Goal: Task Accomplishment & Management: Complete application form

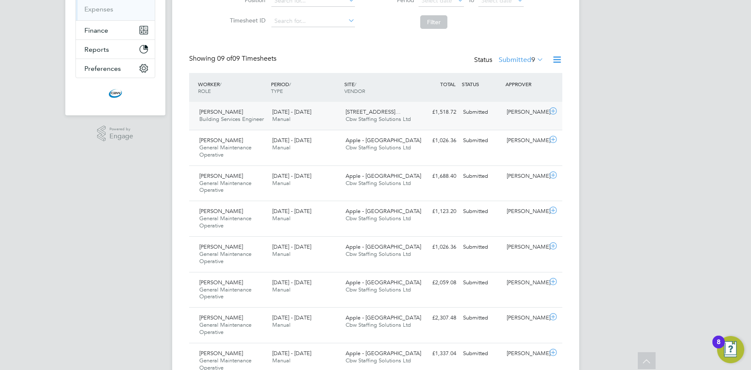
click at [372, 122] on span "Cbw Staffing Solutions Ltd" at bounding box center [378, 118] width 65 height 7
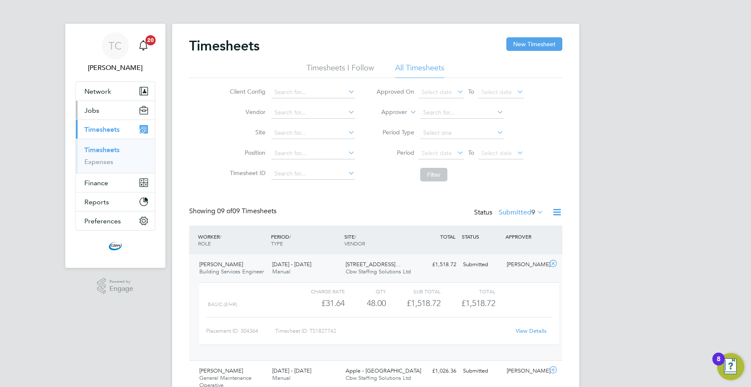
click at [115, 110] on button "Jobs" at bounding box center [115, 110] width 79 height 19
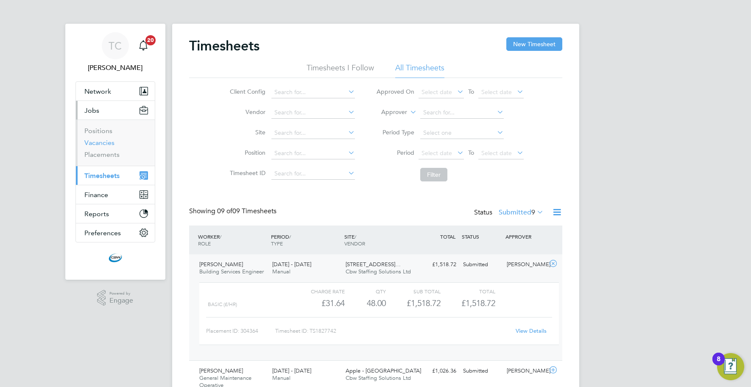
click at [105, 143] on link "Vacancies" at bounding box center [99, 143] width 30 height 8
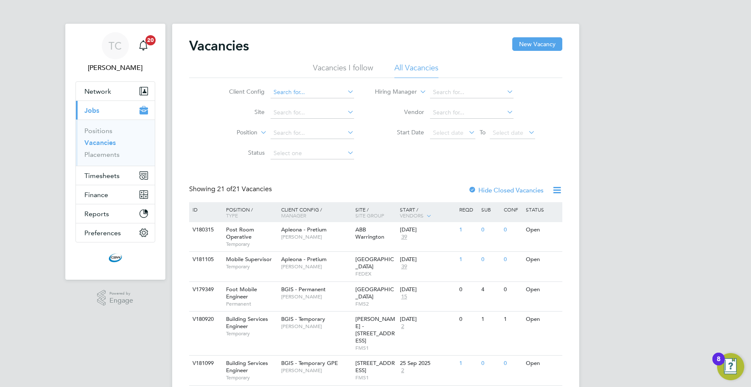
click at [301, 92] on input at bounding box center [313, 93] width 84 height 12
click at [306, 158] on li "BGIS - Temporary GPE" at bounding box center [312, 161] width 84 height 11
type input "BGIS - Temporary GPE"
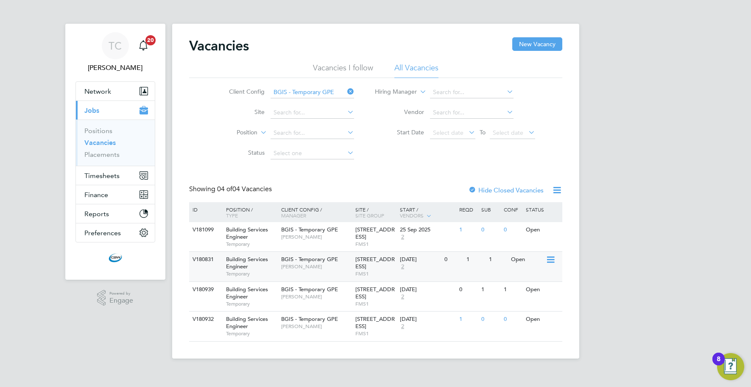
click at [361, 260] on span "200/214 Grays Inn Road - GPE" at bounding box center [374, 263] width 39 height 14
click at [296, 236] on span "Nick Guest" at bounding box center [316, 237] width 70 height 7
click at [346, 92] on icon at bounding box center [346, 92] width 0 height 12
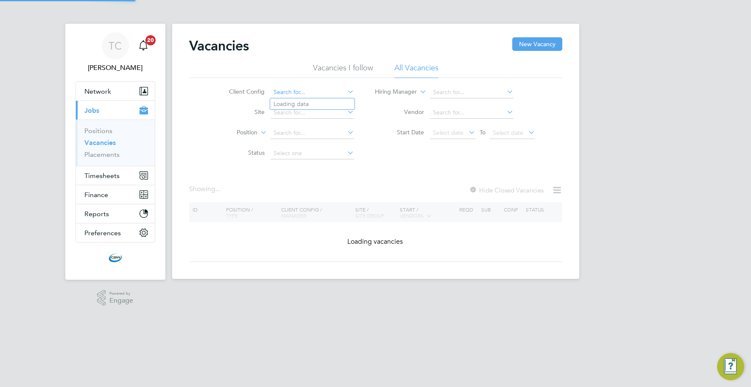
click at [333, 89] on input at bounding box center [313, 93] width 84 height 12
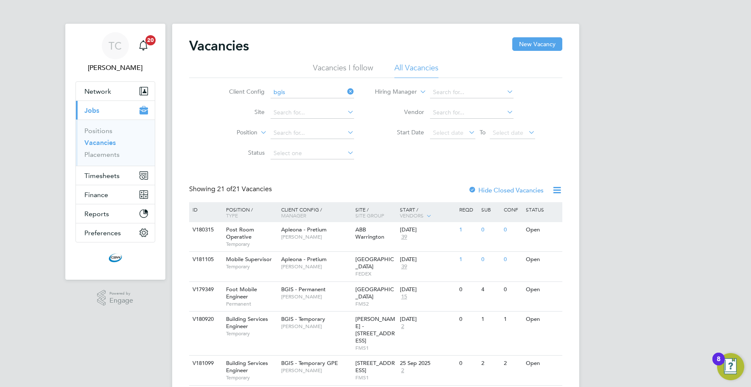
click at [320, 134] on li "BGIS - Temporary" at bounding box center [312, 138] width 84 height 11
type input "BGIS - Temporary"
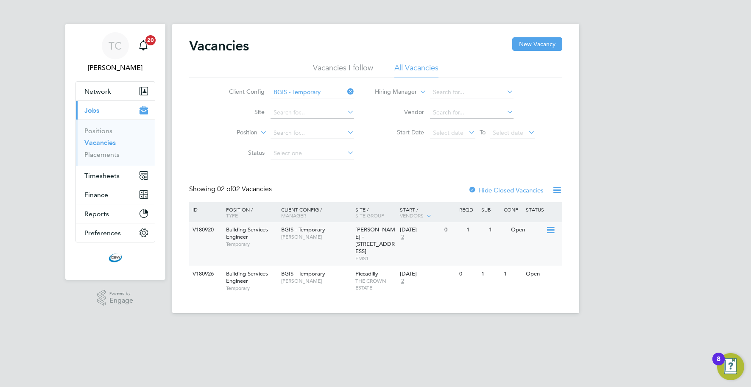
click at [431, 231] on div "[DATE]" at bounding box center [420, 229] width 40 height 7
click at [391, 278] on span "THE CROWN ESTATE" at bounding box center [375, 284] width 40 height 13
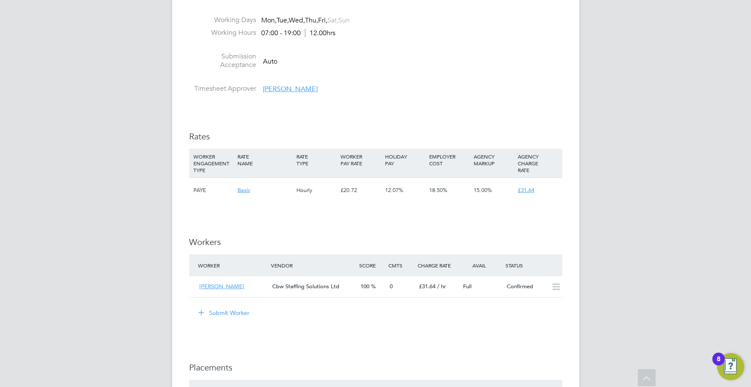
scroll to position [904, 0]
click at [243, 311] on button "Submit Worker" at bounding box center [225, 312] width 64 height 14
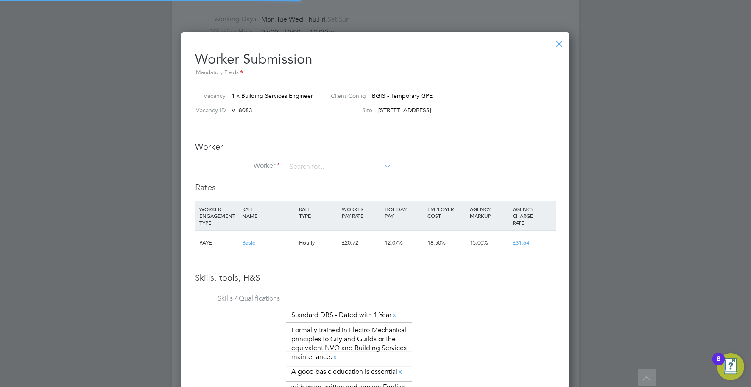
scroll to position [638, 388]
click at [321, 164] on input at bounding box center [339, 167] width 105 height 13
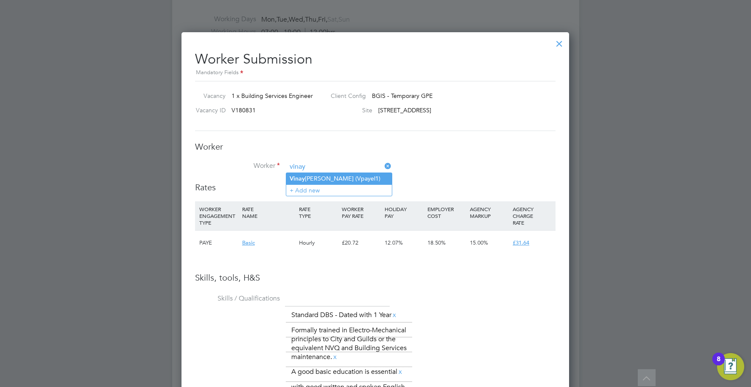
click at [317, 181] on li "[PERSON_NAME] [PERSON_NAME] (Vpayel1)" at bounding box center [339, 178] width 106 height 11
type input "[PERSON_NAME] (Vpayel1)"
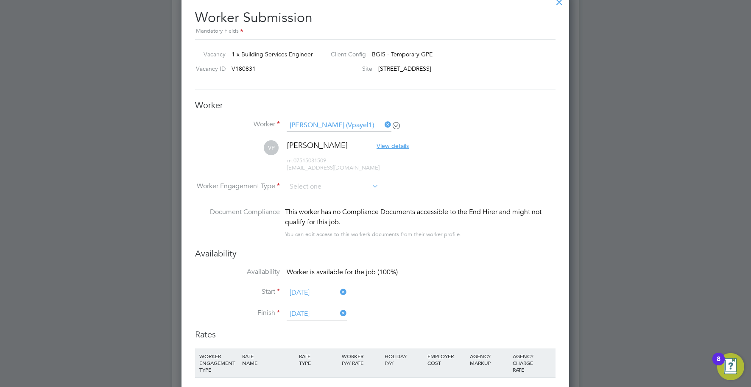
click at [326, 193] on li "Worker Engagement Type" at bounding box center [375, 194] width 360 height 26
click at [326, 190] on input at bounding box center [333, 187] width 92 height 13
click at [321, 205] on li "PAYE" at bounding box center [332, 209] width 93 height 11
type input "PAYE"
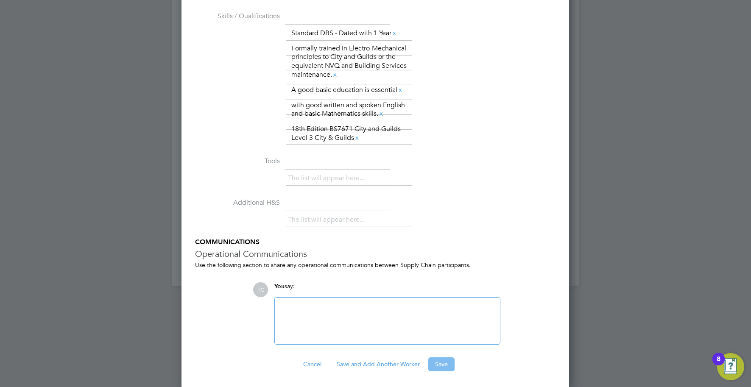
click at [439, 361] on button "Save" at bounding box center [441, 365] width 26 height 14
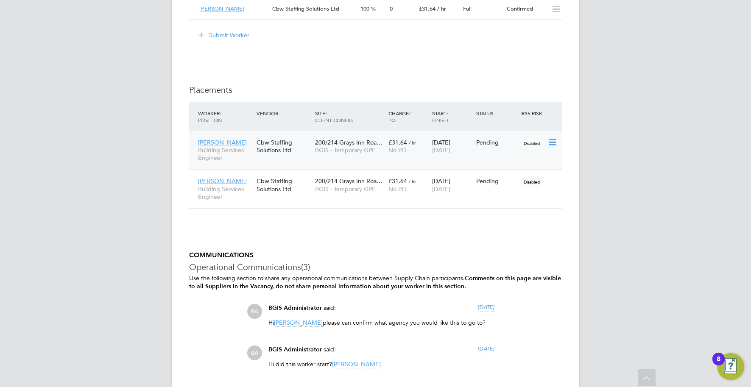
click at [553, 138] on icon at bounding box center [552, 142] width 8 height 10
click at [486, 194] on li "Start" at bounding box center [513, 196] width 87 height 12
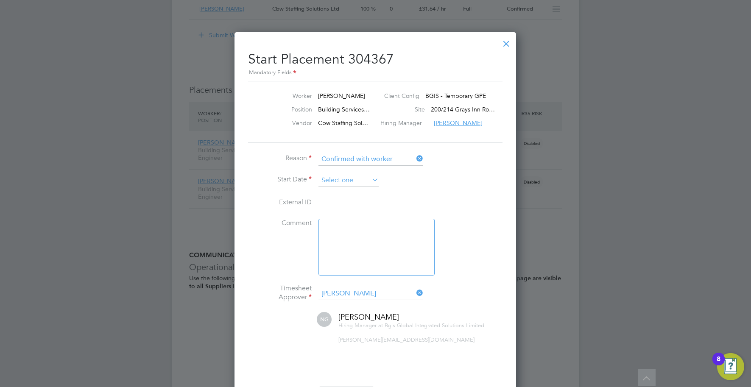
click at [361, 179] on input at bounding box center [349, 180] width 60 height 13
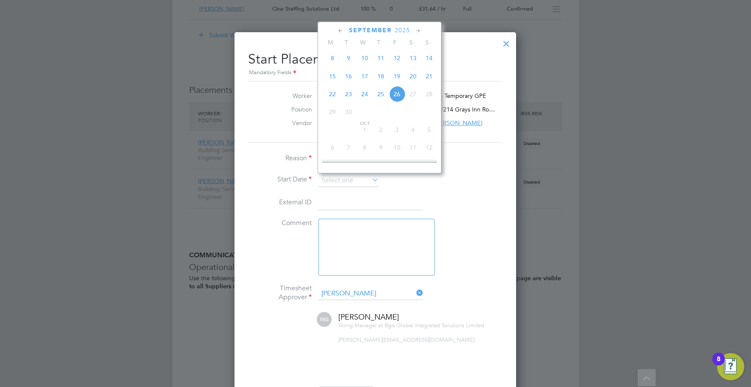
click at [381, 97] on span "25" at bounding box center [381, 94] width 16 height 16
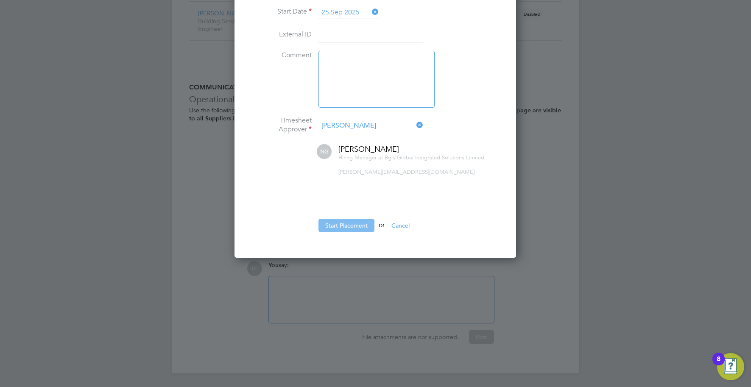
click at [349, 225] on button "Start Placement" at bounding box center [347, 226] width 56 height 14
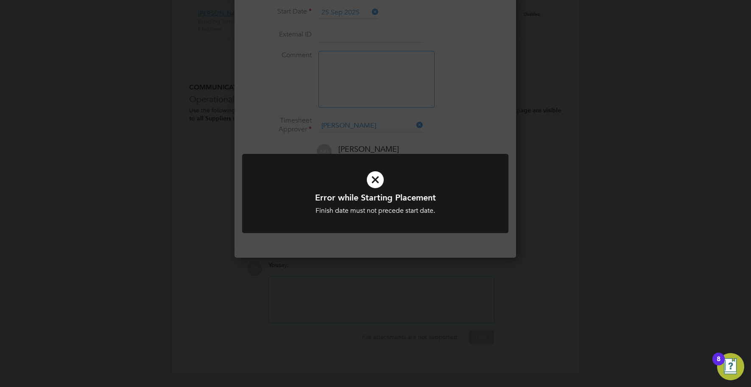
click at [475, 247] on div "Error while Starting Placement Finish date must not precede start date. Cancel …" at bounding box center [375, 193] width 751 height 387
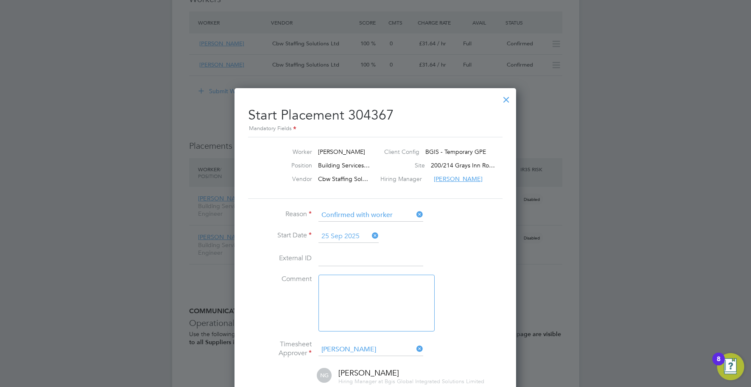
click at [365, 235] on input "25 Sep 2025" at bounding box center [349, 236] width 60 height 13
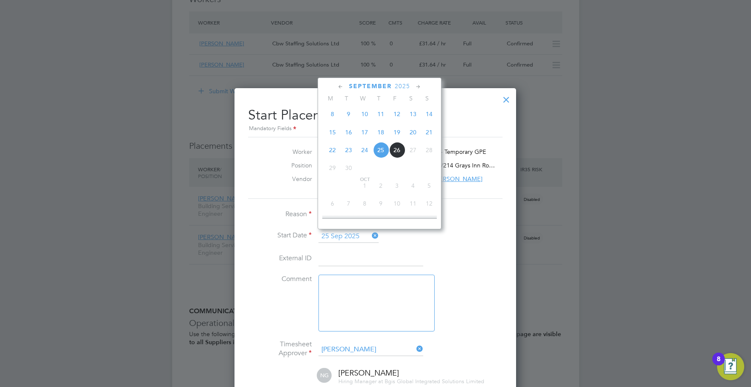
click at [406, 234] on li "Start Date 25 Sep 2025" at bounding box center [375, 240] width 254 height 21
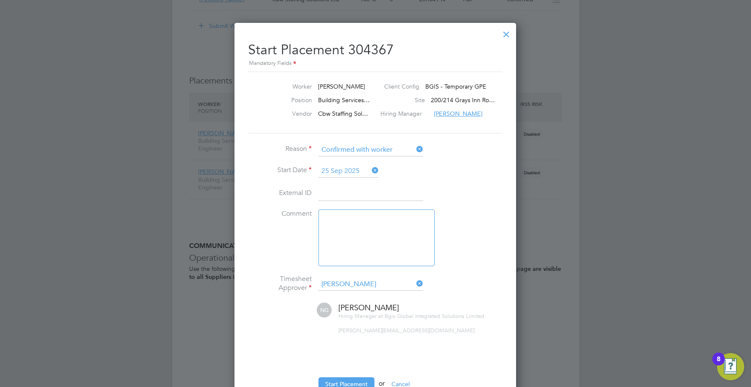
click at [363, 170] on input "25 Sep 2025" at bounding box center [349, 171] width 60 height 13
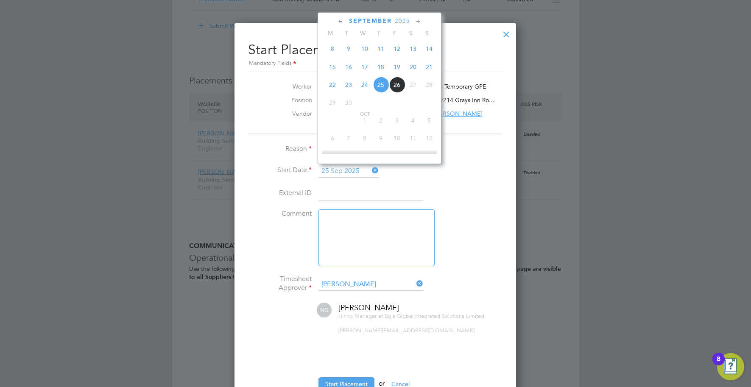
click at [346, 85] on span "23" at bounding box center [349, 85] width 16 height 16
type input "[DATE]"
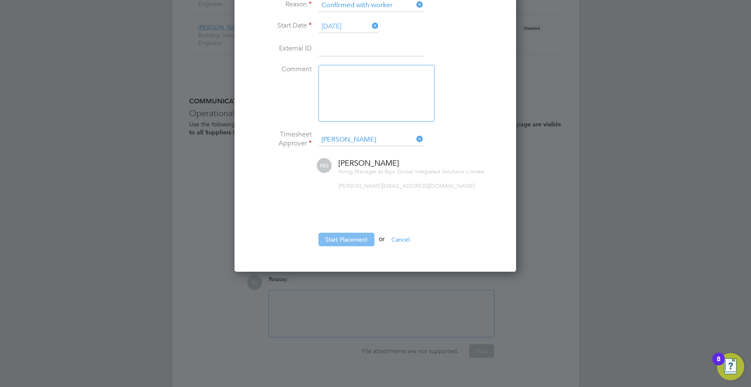
click at [360, 243] on button "Start Placement" at bounding box center [347, 240] width 56 height 14
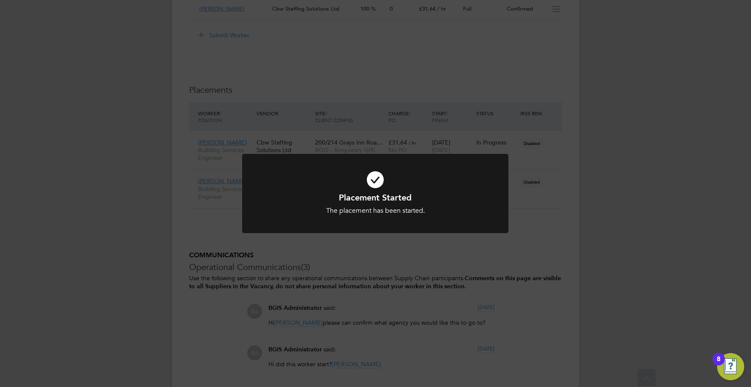
click at [390, 226] on div at bounding box center [375, 193] width 266 height 79
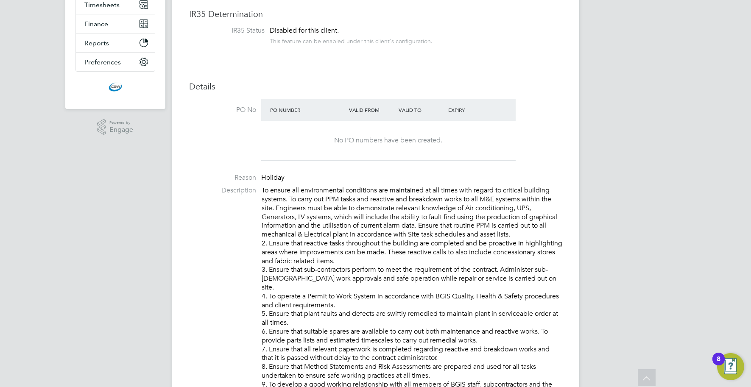
scroll to position [0, 0]
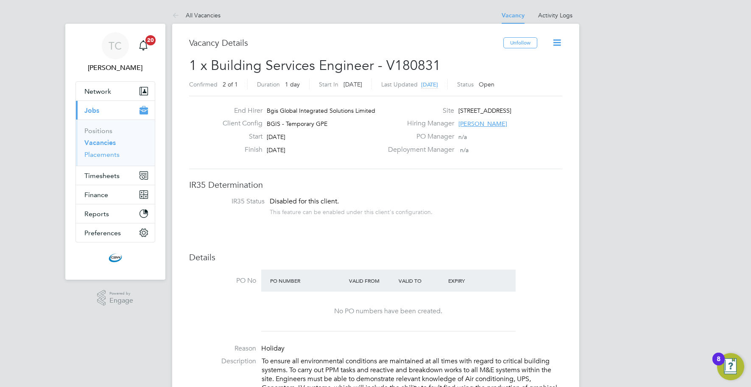
click at [107, 156] on link "Placements" at bounding box center [101, 155] width 35 height 8
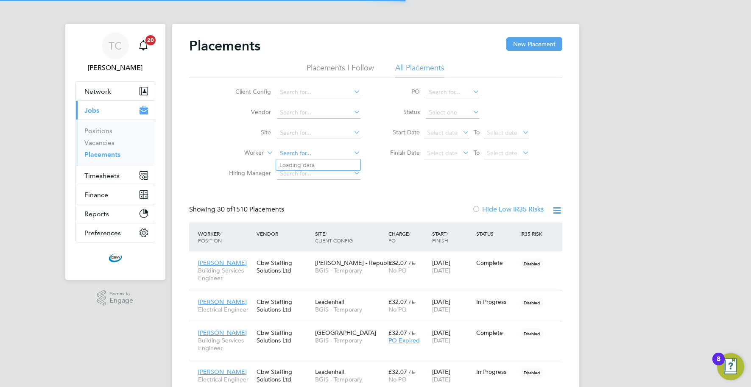
scroll to position [32, 59]
click at [304, 152] on input at bounding box center [319, 154] width 84 height 12
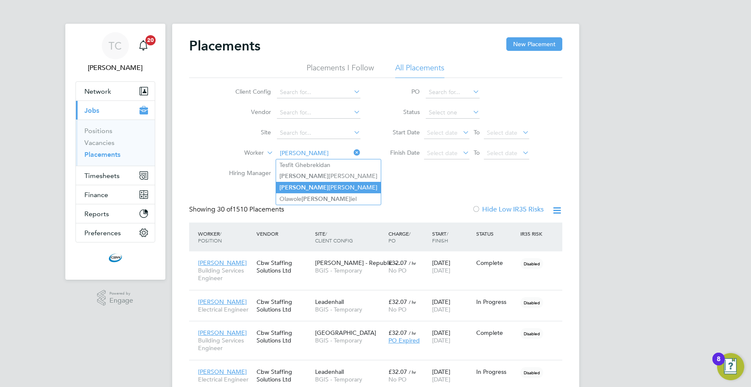
click at [304, 189] on li "Nathan Cooper" at bounding box center [328, 187] width 105 height 11
type input "[PERSON_NAME]"
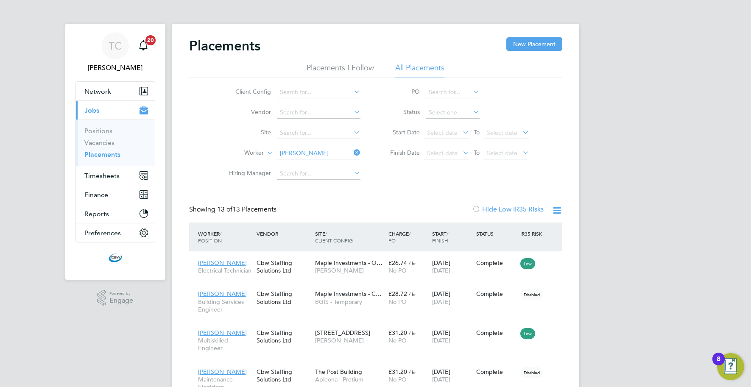
click at [352, 155] on icon at bounding box center [352, 153] width 0 height 12
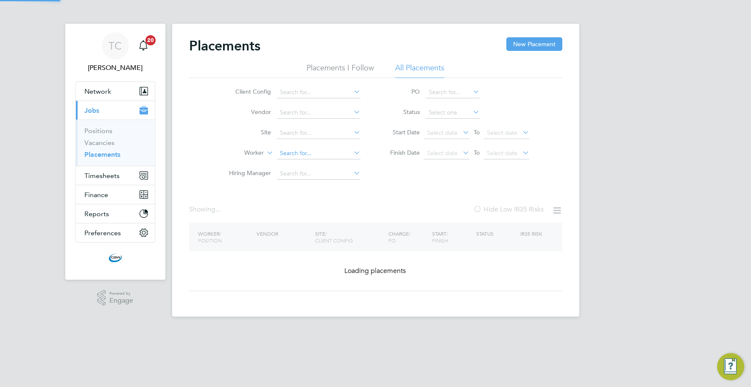
click at [324, 154] on input at bounding box center [319, 154] width 84 height 12
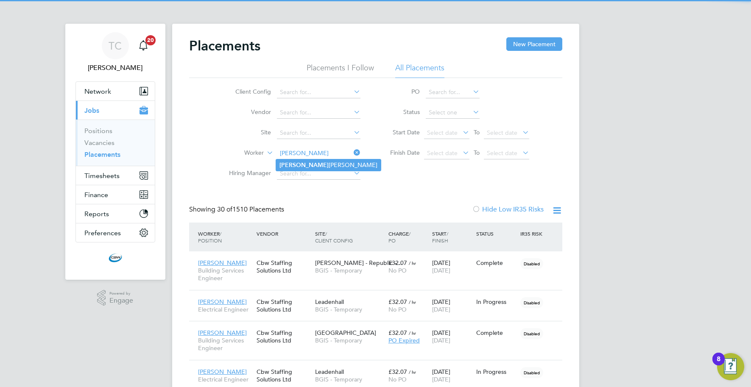
click at [322, 165] on li "Ollie Hoffstetter" at bounding box center [328, 164] width 105 height 11
type input "[PERSON_NAME]"
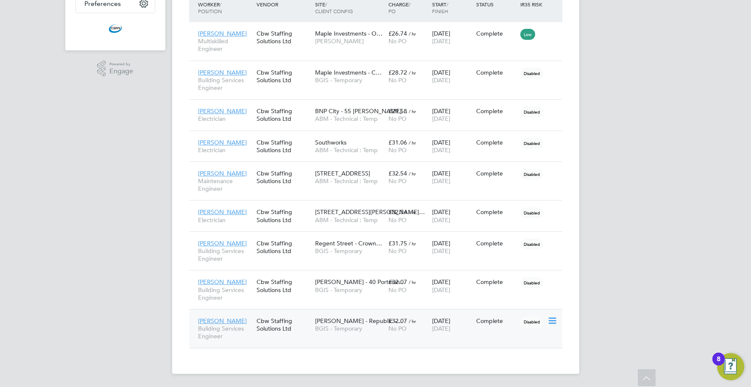
click at [549, 324] on icon at bounding box center [552, 321] width 8 height 10
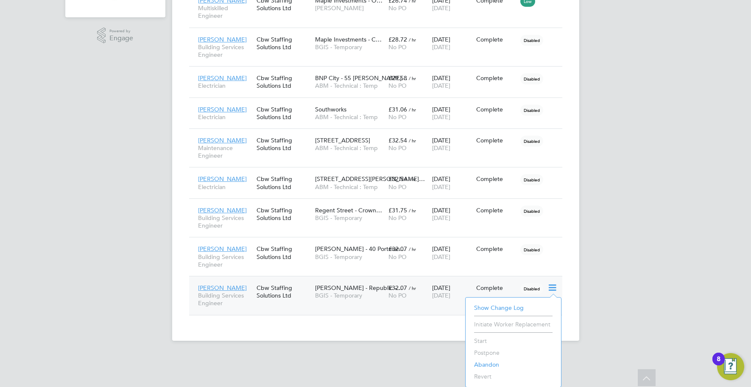
click at [460, 283] on div "16 Sep 2025 20 Sep 2025" at bounding box center [452, 292] width 44 height 24
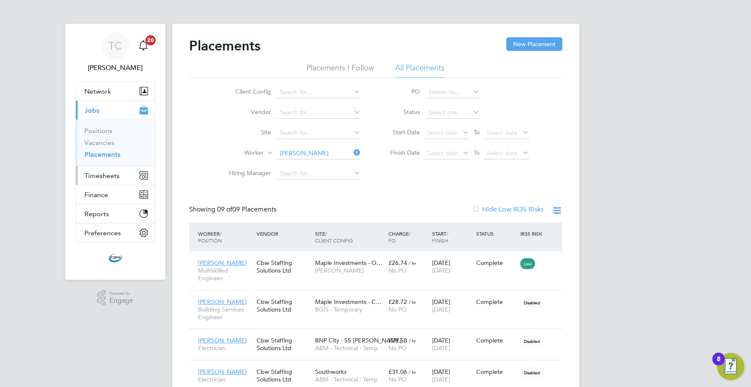
click at [94, 179] on span "Timesheets" at bounding box center [101, 176] width 35 height 8
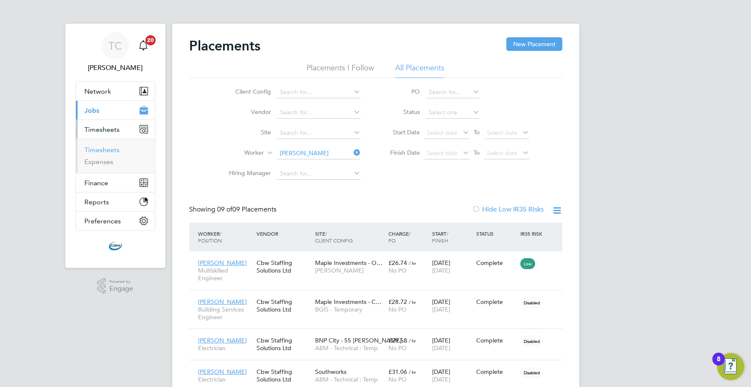
click at [98, 149] on link "Timesheets" at bounding box center [101, 150] width 35 height 8
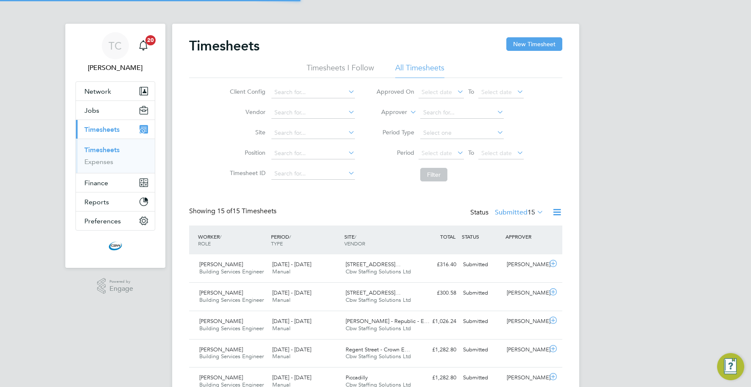
scroll to position [21, 73]
click at [553, 45] on button "New Timesheet" at bounding box center [534, 44] width 56 height 14
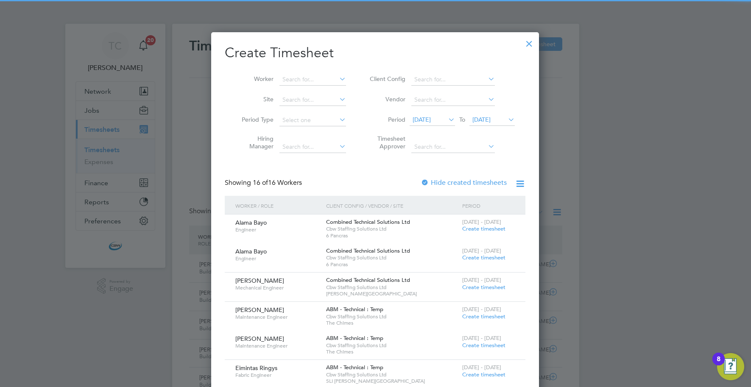
click at [490, 124] on span "[DATE]" at bounding box center [491, 120] width 45 height 11
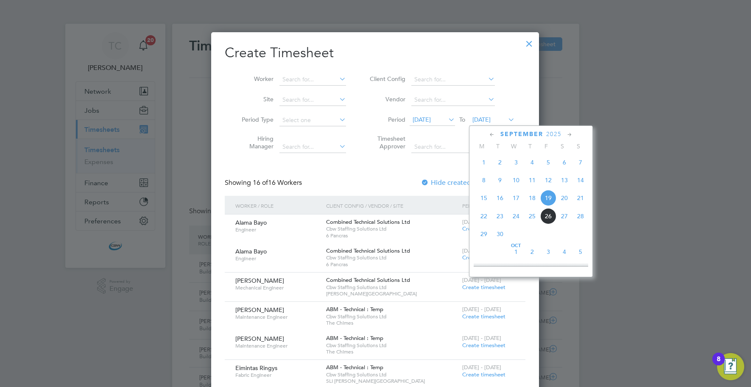
click at [545, 217] on span "26" at bounding box center [548, 216] width 16 height 16
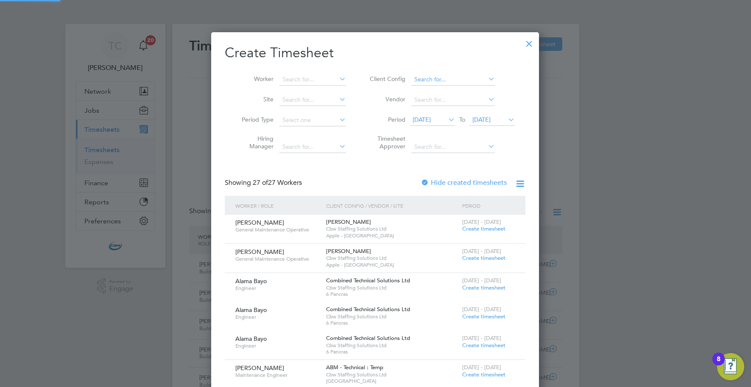
click at [420, 77] on input at bounding box center [453, 80] width 84 height 12
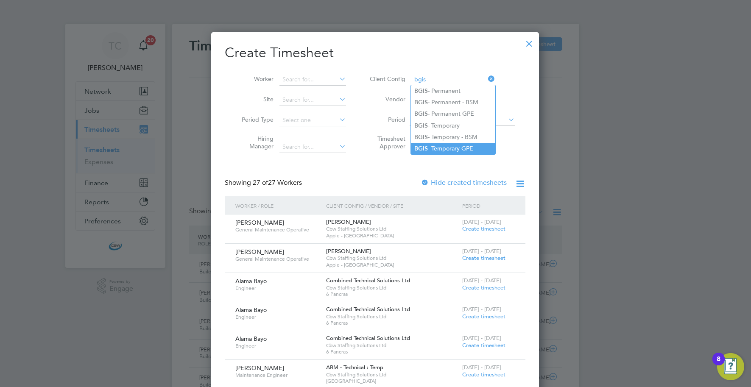
click at [422, 145] on b "BGIS" at bounding box center [421, 148] width 14 height 7
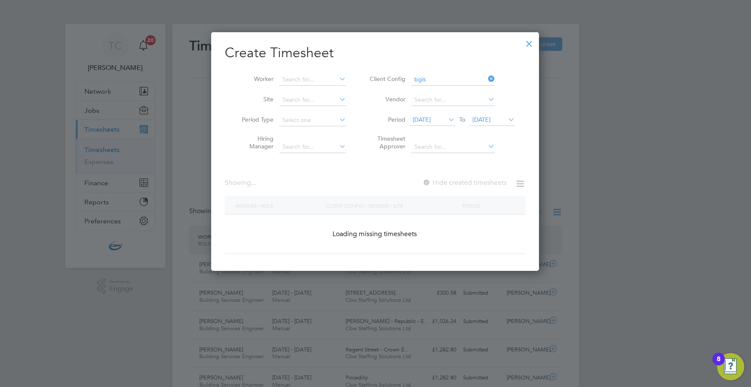
type input "BGIS - Temporary GPE"
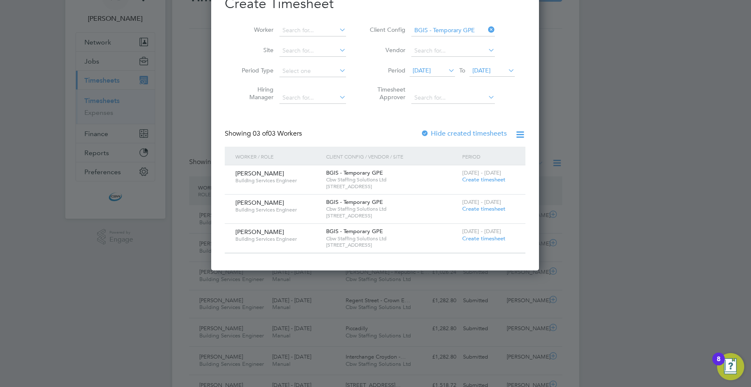
click at [464, 239] on span "Create timesheet" at bounding box center [483, 238] width 43 height 7
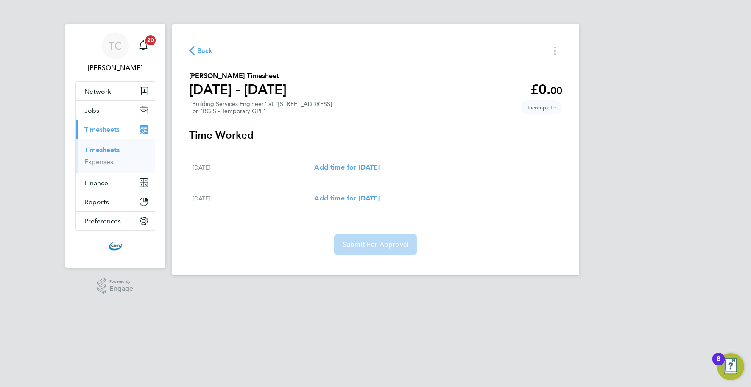
click at [372, 191] on div "Fri 26 Sep Add time for Fri 26 Sep Add time for Fri 26 Sep" at bounding box center [376, 198] width 366 height 31
click at [372, 193] on div "Fri 26 Sep Add time for Fri 26 Sep Add time for Fri 26 Sep" at bounding box center [376, 198] width 366 height 31
click at [372, 198] on span "Add time for Fri 26 Sep" at bounding box center [346, 198] width 65 height 8
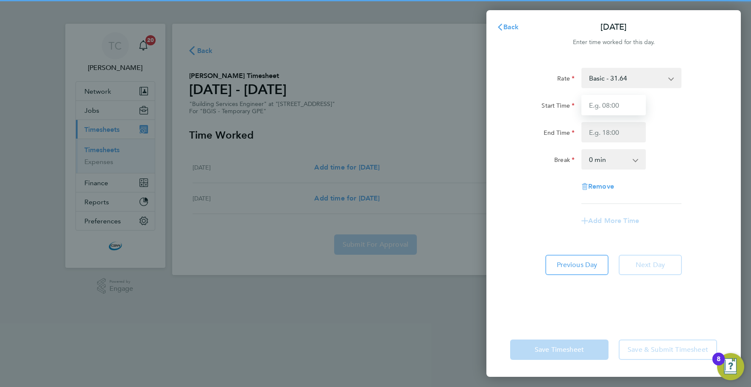
click at [596, 109] on input "Start Time" at bounding box center [613, 105] width 64 height 20
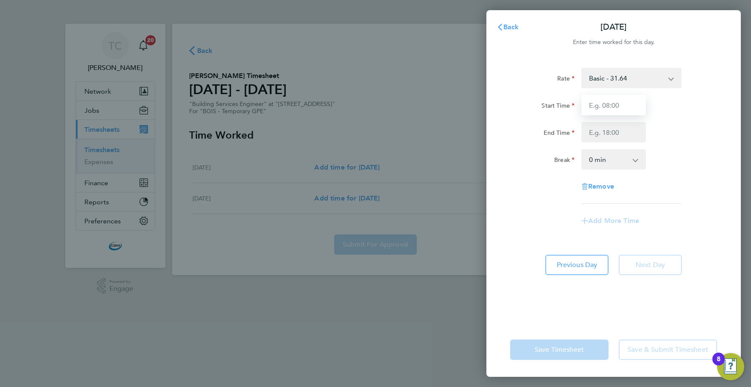
type input "07:00"
click at [609, 132] on input "End Time" at bounding box center [613, 132] width 64 height 20
type input "19:00"
click at [610, 163] on select "0 min 15 min 30 min 45 min 60 min 75 min 90 min" at bounding box center [608, 159] width 53 height 19
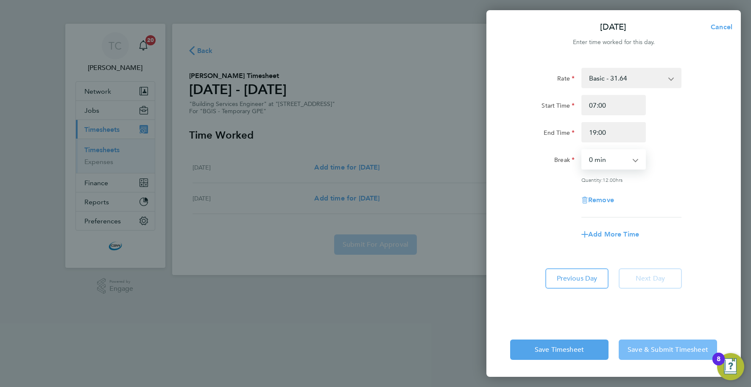
click at [648, 346] on span "Save & Submit Timesheet" at bounding box center [668, 350] width 81 height 8
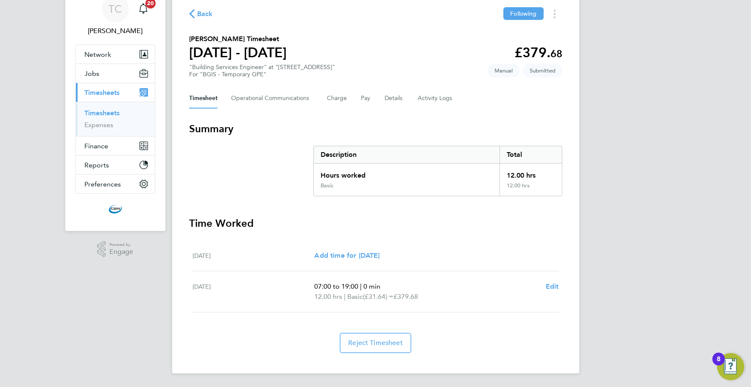
click at [198, 12] on span "Back" at bounding box center [205, 14] width 16 height 10
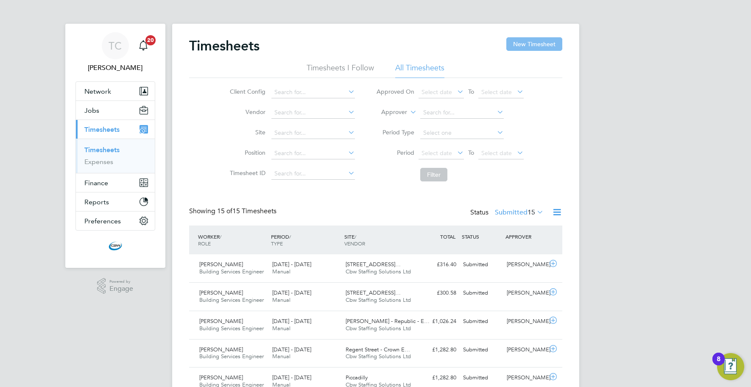
click at [519, 40] on button "New Timesheet" at bounding box center [534, 44] width 56 height 14
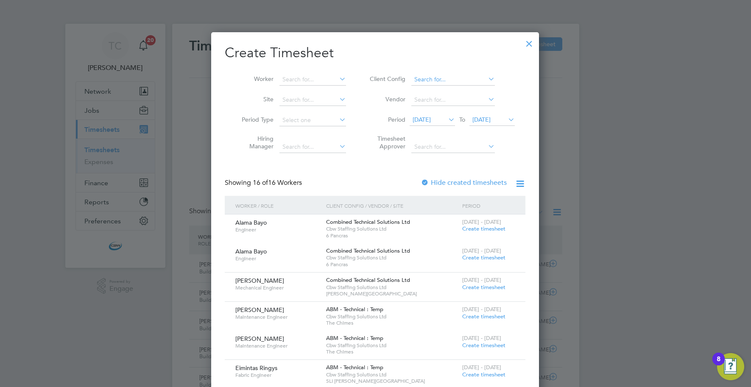
click at [450, 74] on input at bounding box center [453, 80] width 84 height 12
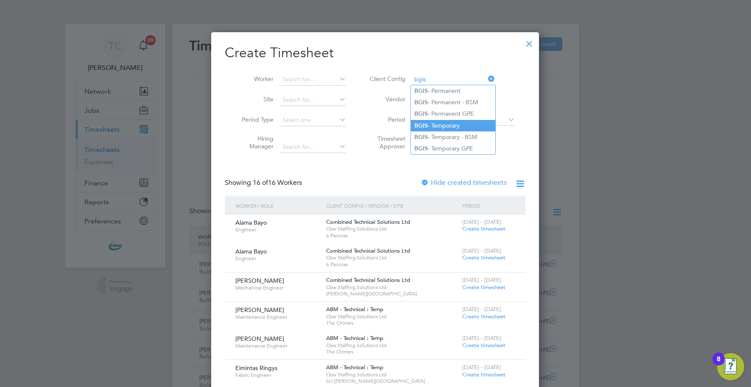
click at [447, 121] on li "BGIS - Temporary" at bounding box center [453, 125] width 84 height 11
type input "BGIS - Temporary"
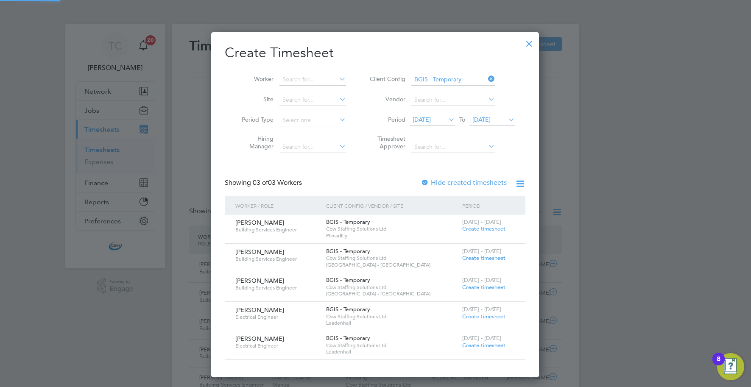
click at [478, 121] on span "19 Sep 2025" at bounding box center [481, 120] width 18 height 8
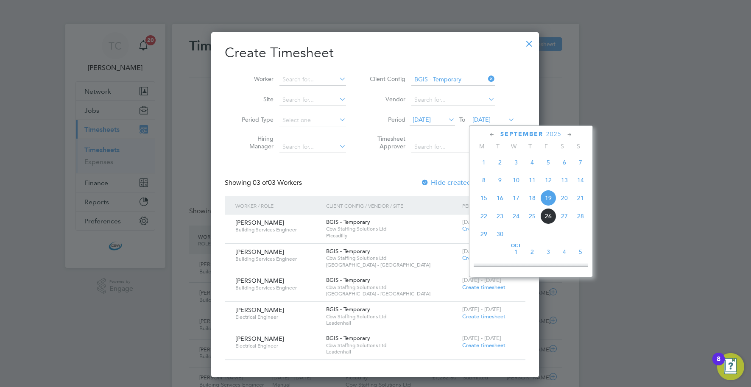
click at [550, 216] on span "26" at bounding box center [548, 216] width 16 height 16
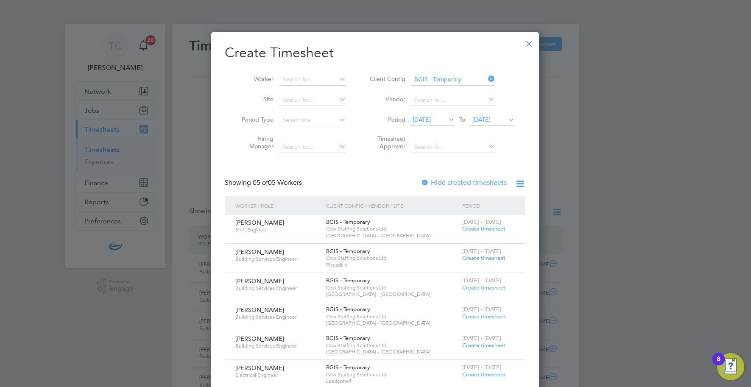
click at [486, 230] on span "Create timesheet" at bounding box center [483, 228] width 43 height 7
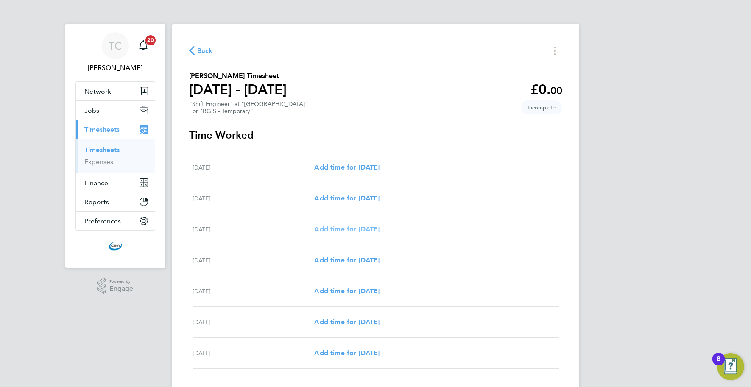
click at [357, 226] on span "Add time for Mon 22 Sep" at bounding box center [346, 229] width 65 height 8
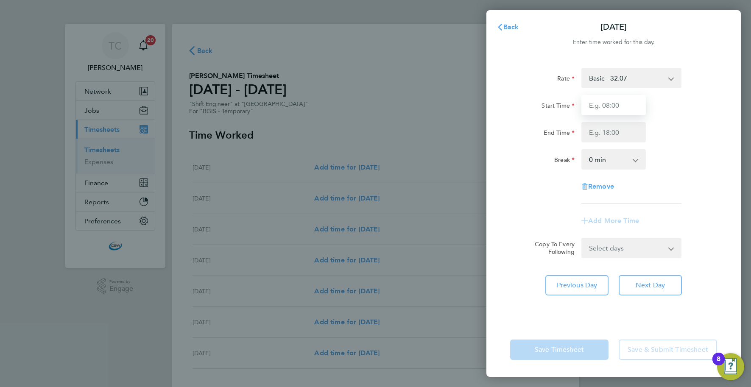
click at [599, 99] on input "Start Time" at bounding box center [613, 105] width 64 height 20
type input "07:00"
click at [607, 134] on input "End Time" at bounding box center [613, 132] width 64 height 20
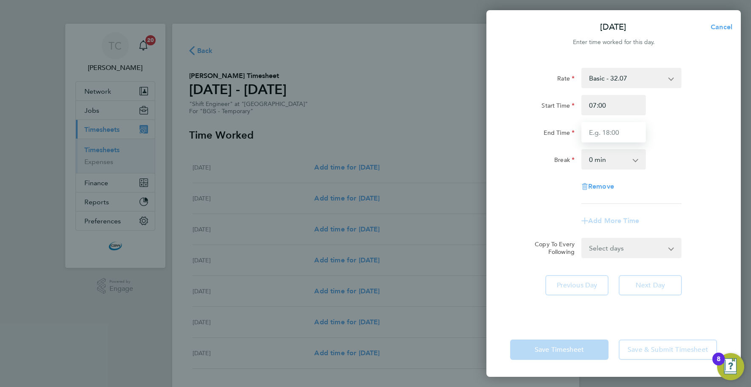
type input "19:00"
click at [617, 162] on select "0 min 15 min 30 min 45 min 60 min 75 min 90 min" at bounding box center [608, 159] width 53 height 19
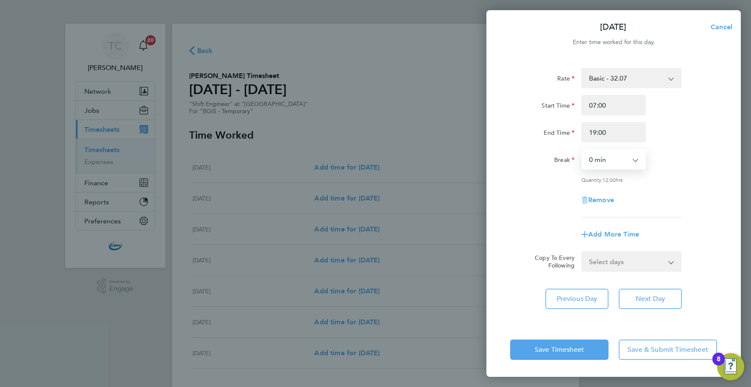
click at [629, 265] on select "Select days Day Tuesday Wednesday Thursday Friday" at bounding box center [626, 261] width 89 height 19
select select "DAY"
click at [582, 252] on select "Select days Day Tuesday Wednesday Thursday Friday" at bounding box center [626, 261] width 89 height 19
select select "2025-09-26"
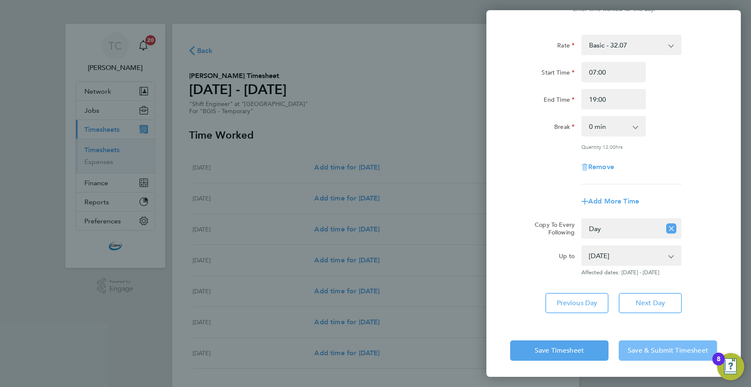
click at [643, 348] on span "Save & Submit Timesheet" at bounding box center [668, 351] width 81 height 8
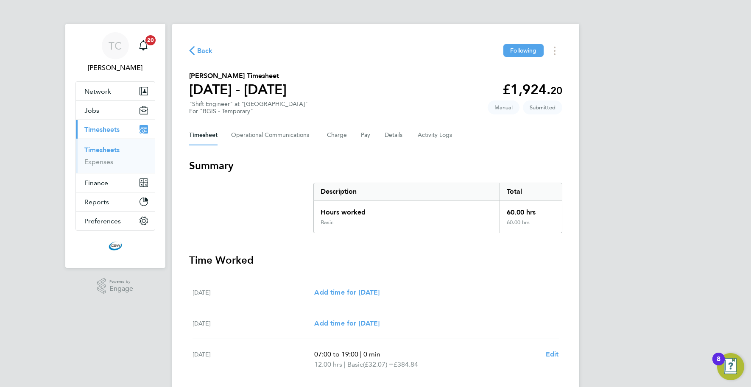
click at [196, 51] on span "Back" at bounding box center [201, 50] width 24 height 8
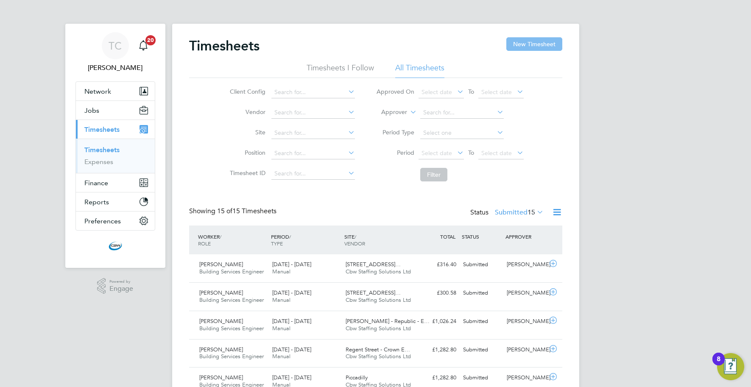
click at [521, 41] on button "New Timesheet" at bounding box center [534, 44] width 56 height 14
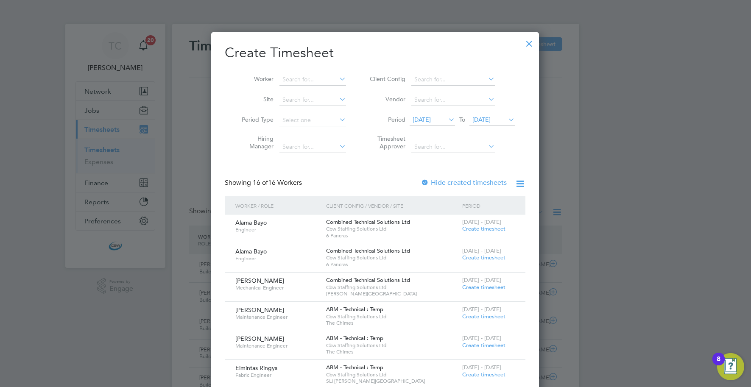
click at [491, 117] on span "[DATE]" at bounding box center [481, 120] width 18 height 8
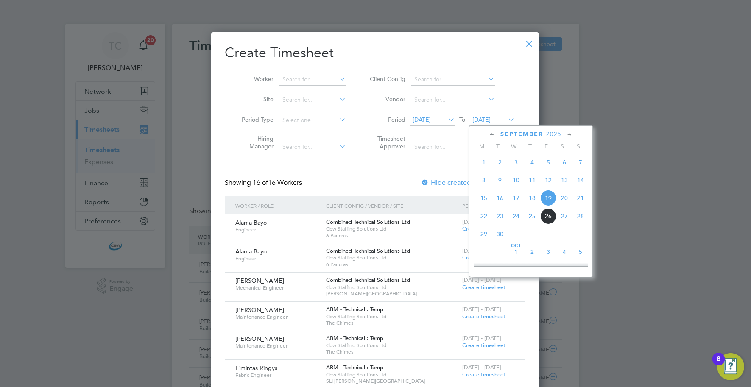
click at [548, 221] on span "26" at bounding box center [548, 216] width 16 height 16
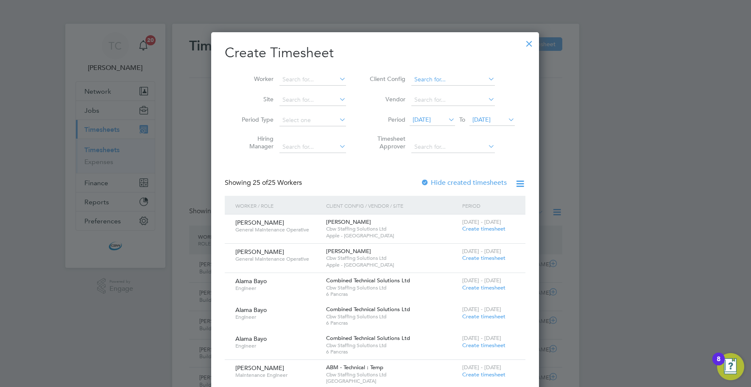
click at [424, 81] on input at bounding box center [453, 80] width 84 height 12
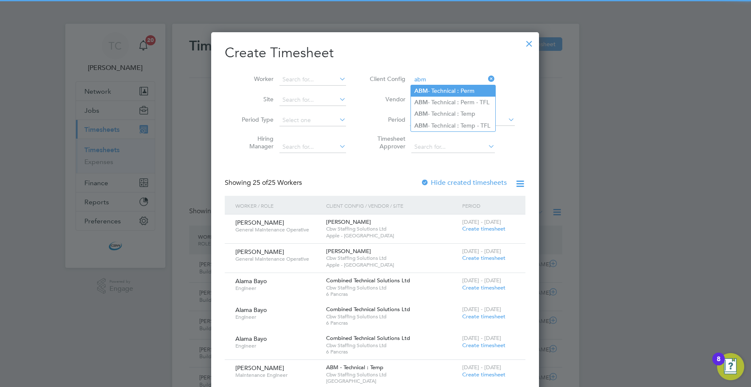
click at [422, 91] on b "ABM" at bounding box center [421, 90] width 14 height 7
type input "ABM - Technical : Perm"
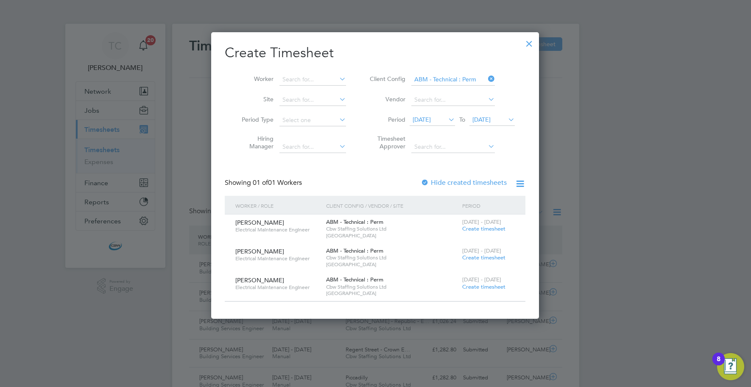
click at [486, 79] on icon at bounding box center [486, 79] width 0 height 12
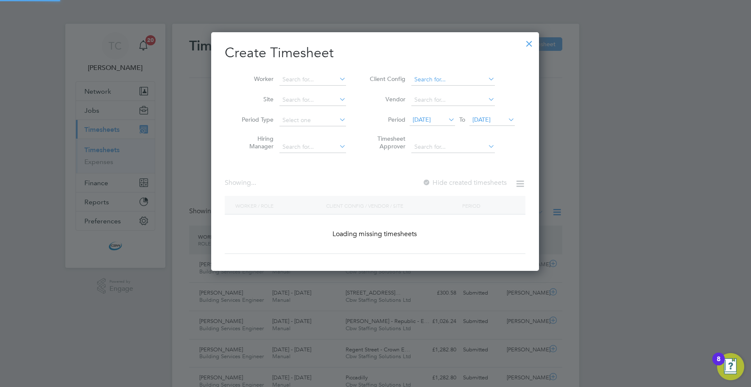
click at [473, 79] on input at bounding box center [453, 80] width 84 height 12
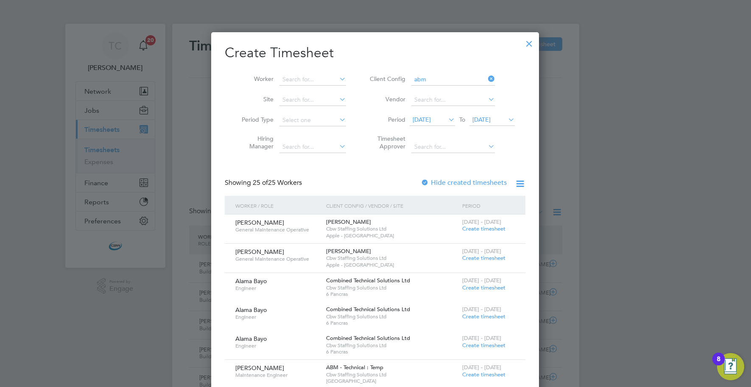
click at [456, 113] on li "ABM - Technical : Temp" at bounding box center [453, 113] width 84 height 11
type input "ABM - Technical : Temp"
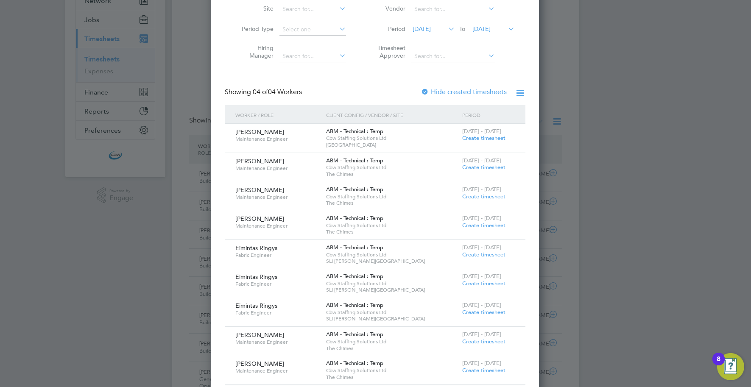
click at [474, 136] on span "Create timesheet" at bounding box center [483, 137] width 43 height 7
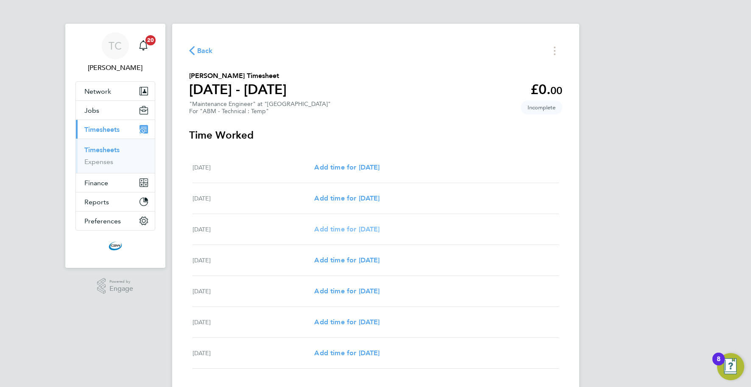
click at [360, 227] on span "Add time for [DATE]" at bounding box center [346, 229] width 65 height 8
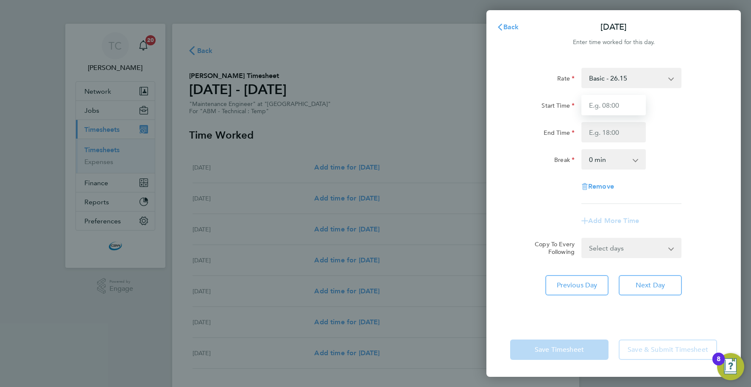
click at [590, 108] on input "Start Time" at bounding box center [613, 105] width 64 height 20
type input "08:00"
click at [607, 135] on input "End Time" at bounding box center [613, 132] width 64 height 20
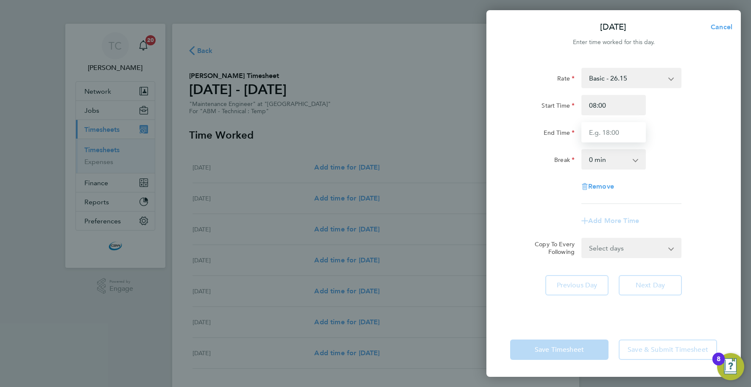
type input "17:00"
click at [613, 157] on select "0 min 15 min 30 min 45 min 60 min 75 min 90 min" at bounding box center [608, 159] width 53 height 19
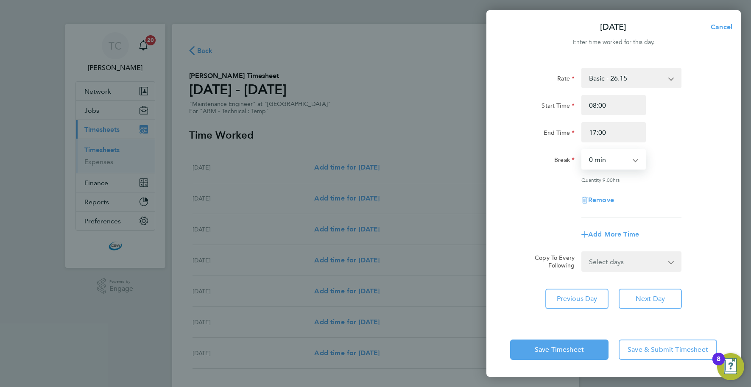
select select "60"
click at [582, 150] on select "0 min 15 min 30 min 45 min 60 min 75 min 90 min" at bounding box center [608, 159] width 53 height 19
click at [621, 257] on select "Select days Day [DATE] [DATE] [DATE] [DATE]" at bounding box center [626, 261] width 89 height 19
select select "DAY"
click at [582, 252] on select "Select days Day [DATE] [DATE] [DATE] [DATE]" at bounding box center [626, 261] width 89 height 19
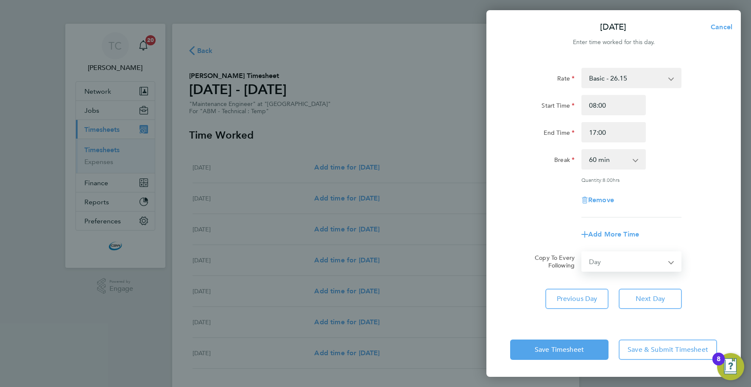
select select "[DATE]"
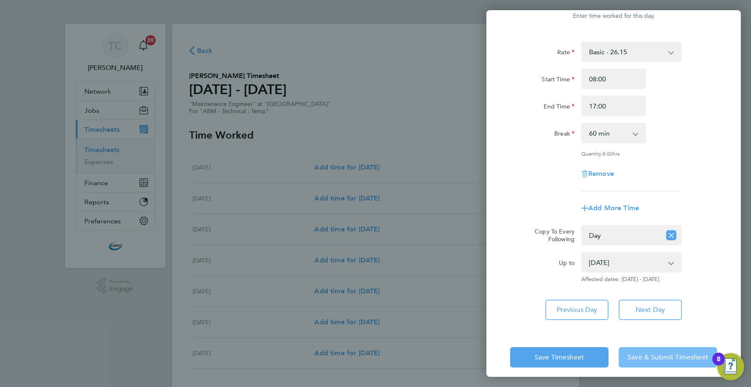
click at [632, 360] on span "Save & Submit Timesheet" at bounding box center [668, 357] width 81 height 8
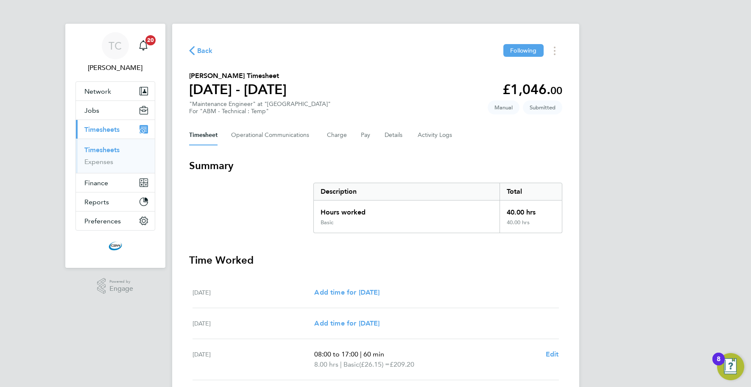
click at [211, 52] on span "Back" at bounding box center [205, 51] width 16 height 10
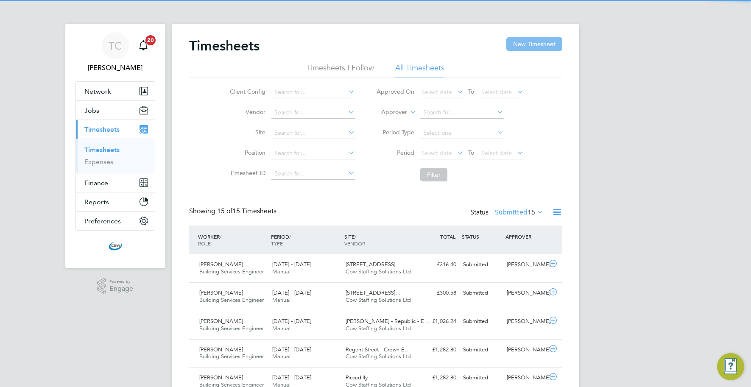
click at [548, 46] on button "New Timesheet" at bounding box center [534, 44] width 56 height 14
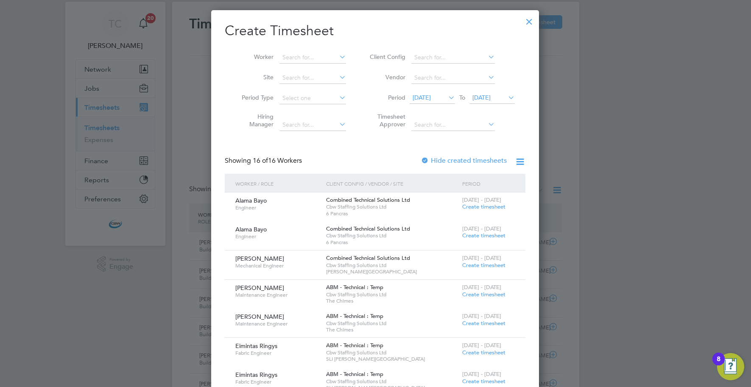
click at [491, 96] on span "[DATE]" at bounding box center [481, 98] width 18 height 8
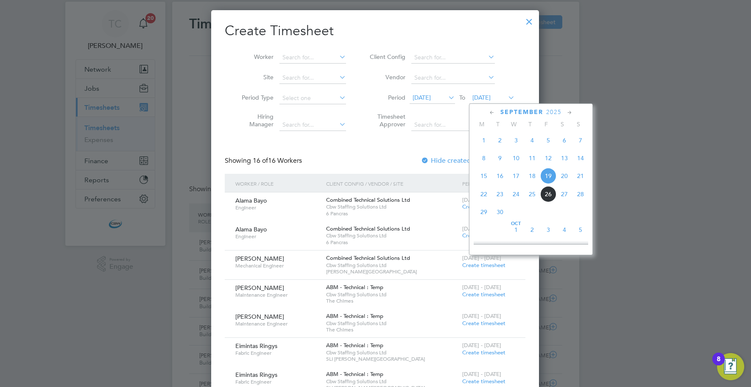
click at [548, 196] on span "26" at bounding box center [548, 194] width 16 height 16
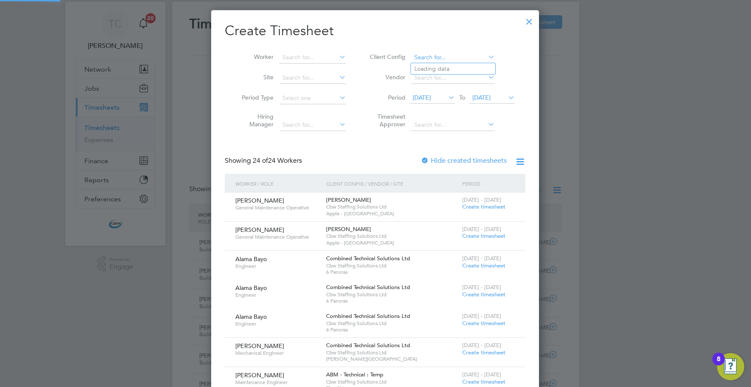
click at [427, 61] on input at bounding box center [453, 58] width 84 height 12
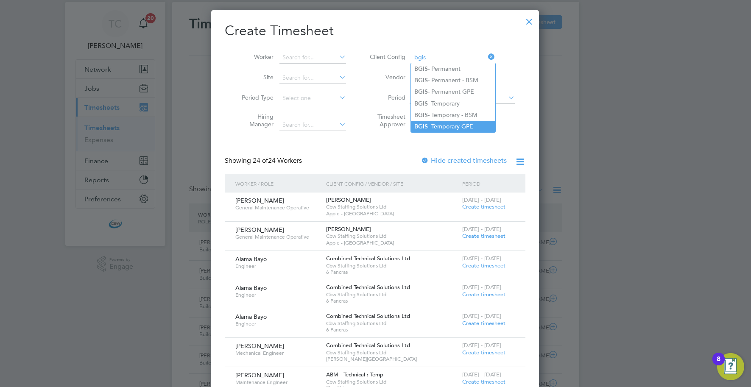
click at [430, 121] on li "BGIS - Temporary GPE" at bounding box center [453, 126] width 84 height 11
type input "BGIS - Temporary GPE"
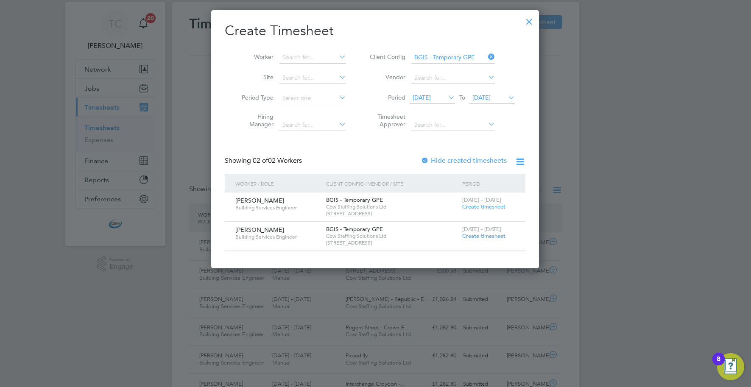
click at [486, 57] on icon at bounding box center [486, 57] width 0 height 12
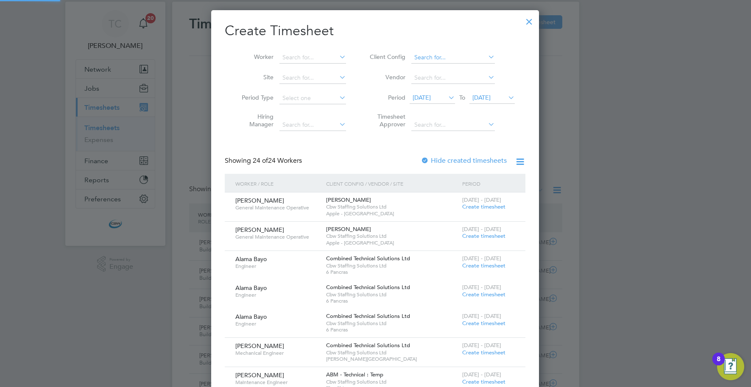
click at [457, 56] on input at bounding box center [453, 58] width 84 height 12
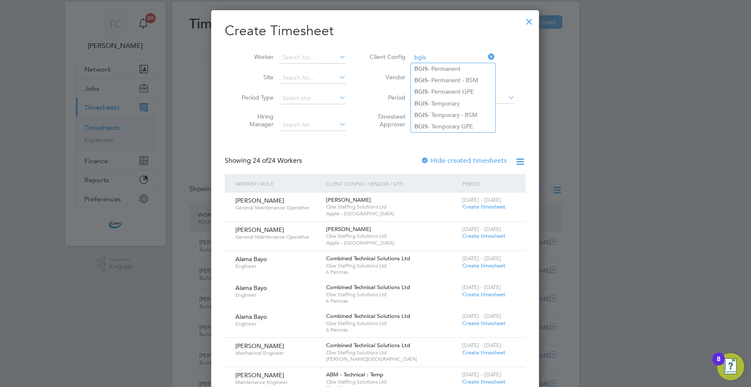
type input "bgis"
click at [581, 95] on div at bounding box center [375, 193] width 751 height 387
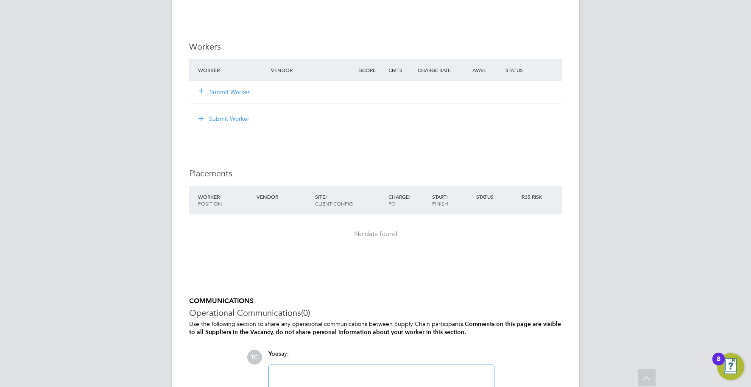
scroll to position [1095, 0]
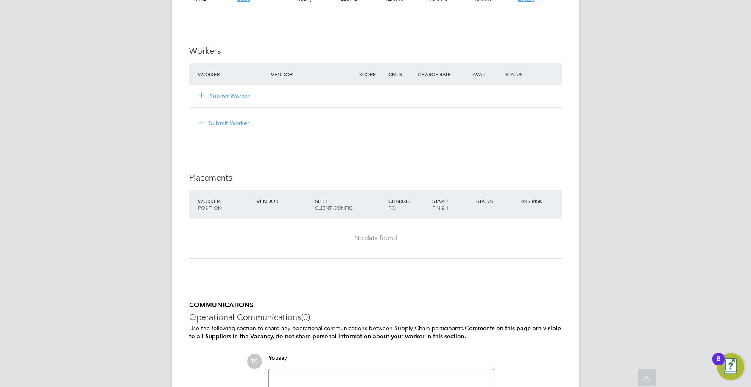
click at [239, 95] on button "Submit Worker" at bounding box center [224, 96] width 51 height 8
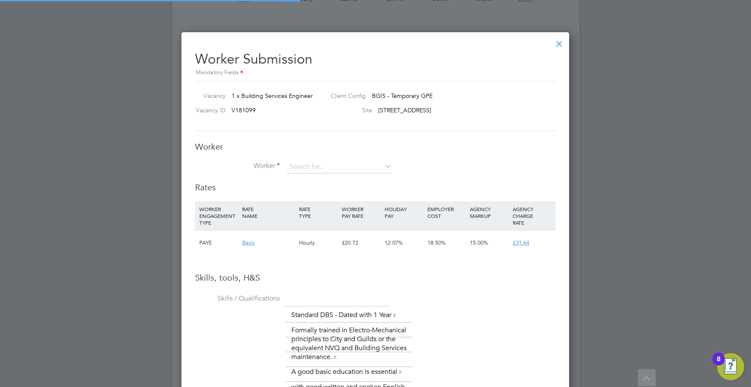
scroll to position [25, 57]
click at [309, 165] on input at bounding box center [339, 167] width 105 height 13
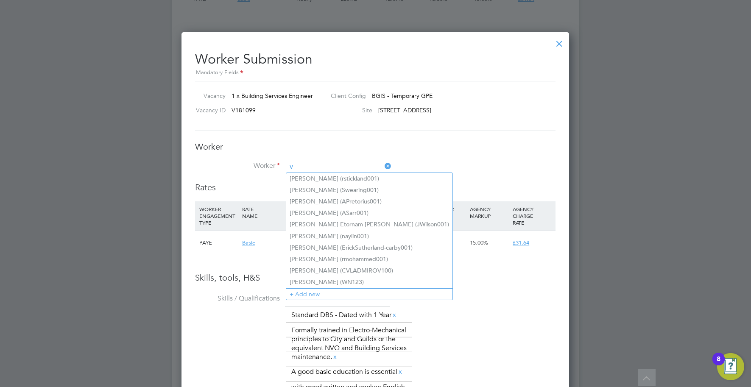
scroll to position [638, 388]
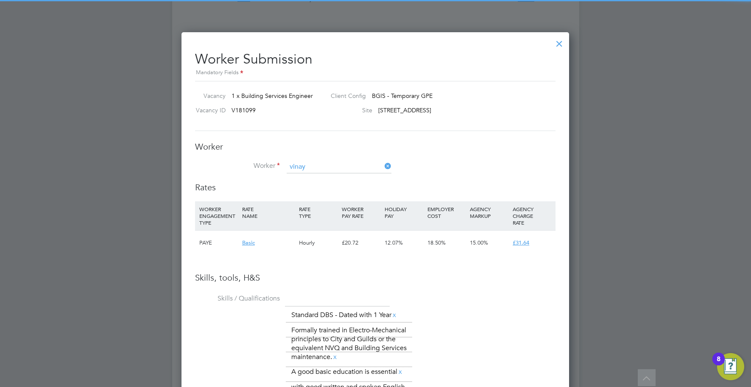
click at [310, 176] on li "Vinay kumar Patel (Vpayel1)" at bounding box center [339, 178] width 106 height 11
type input "Vinaykumar Patel (Vpayel1)"
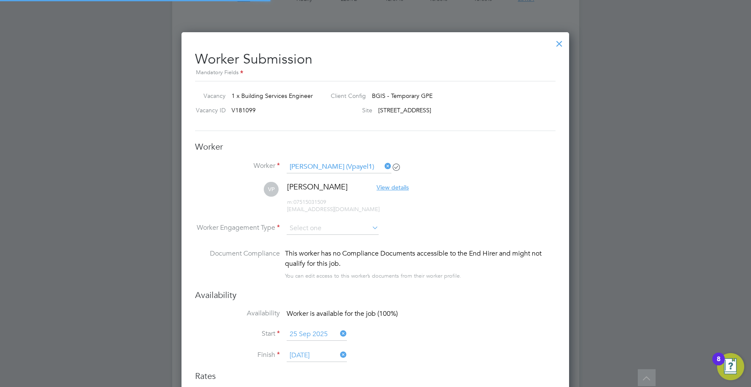
scroll to position [826, 388]
click at [319, 230] on input at bounding box center [333, 228] width 92 height 13
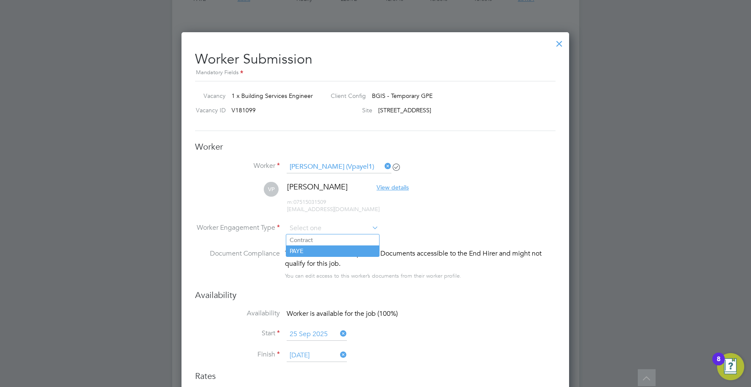
click at [319, 249] on li "PAYE" at bounding box center [332, 251] width 93 height 11
type input "PAYE"
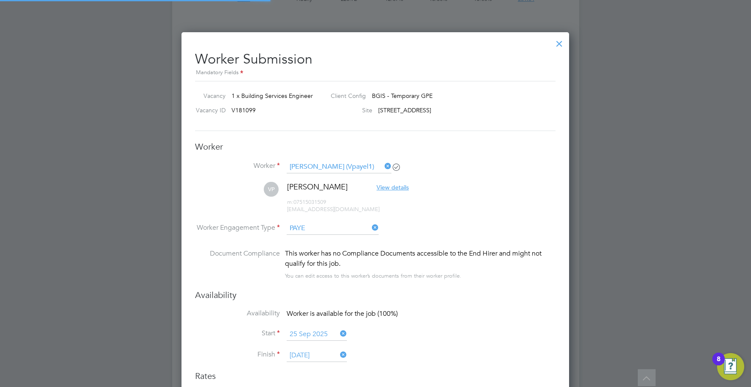
scroll to position [0, 0]
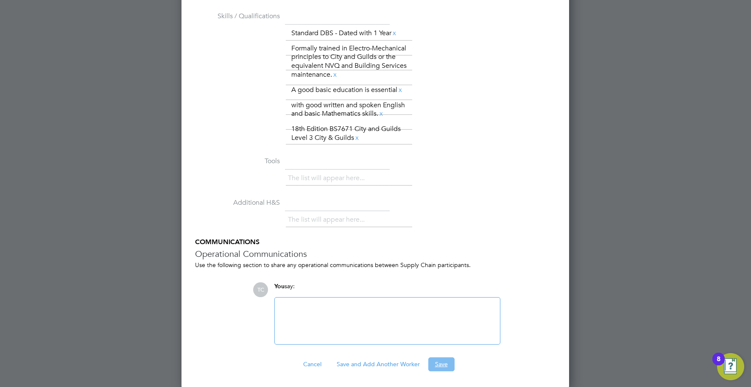
click at [433, 362] on button "Save" at bounding box center [441, 365] width 26 height 14
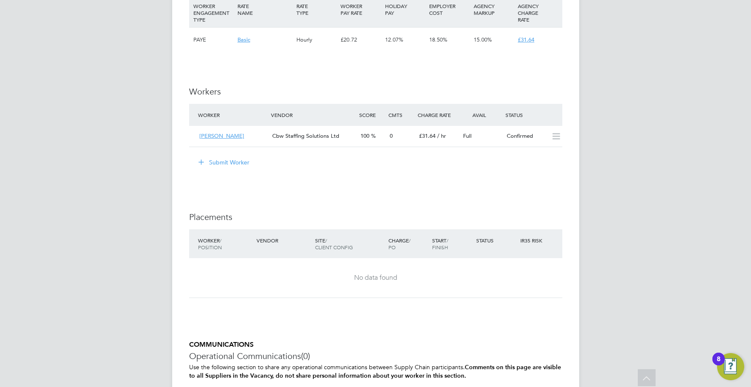
click at [238, 162] on button "Submit Worker" at bounding box center [225, 163] width 64 height 14
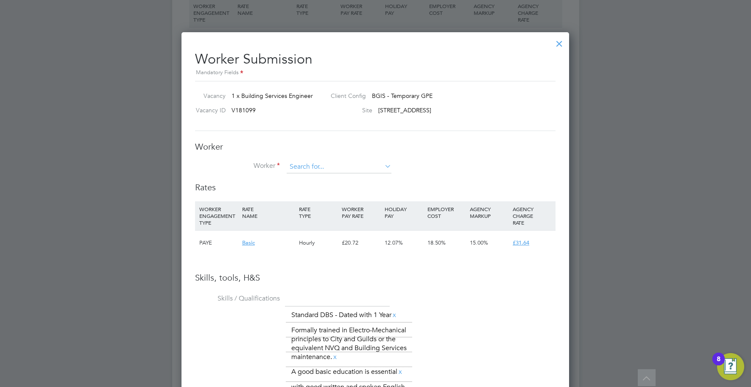
click at [342, 161] on input at bounding box center [339, 167] width 105 height 13
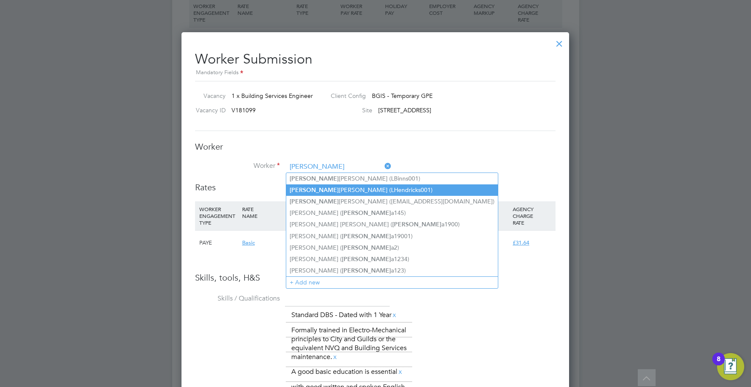
click at [335, 194] on li "Leon Hendricks (LHendricks001)" at bounding box center [392, 189] width 212 height 11
type input "Leon Hendricks (LHendricks001)"
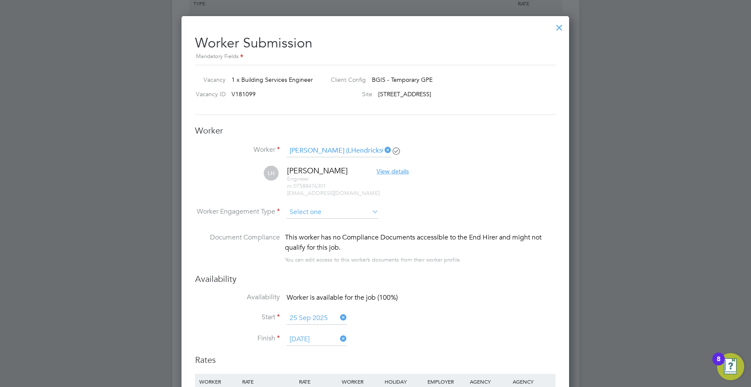
click at [316, 215] on input at bounding box center [333, 212] width 92 height 13
click at [314, 231] on li "PAYE" at bounding box center [332, 234] width 93 height 11
type input "PAYE"
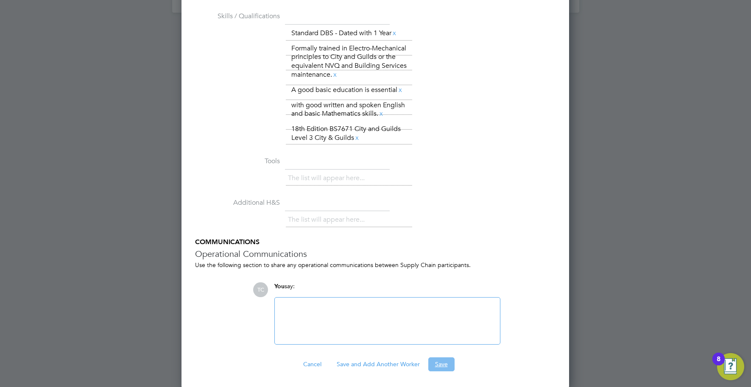
click at [434, 366] on button "Save" at bounding box center [441, 365] width 26 height 14
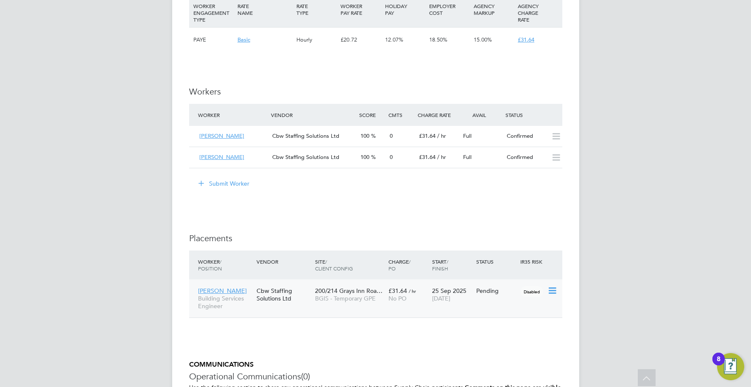
click at [554, 292] on icon at bounding box center [552, 291] width 8 height 10
click at [481, 345] on li "Start" at bounding box center [513, 344] width 87 height 12
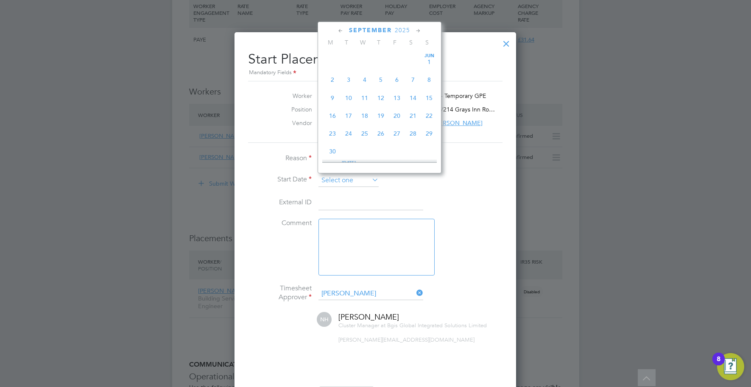
click at [363, 183] on input at bounding box center [349, 180] width 60 height 13
click at [376, 98] on span "25" at bounding box center [381, 94] width 16 height 16
type input "25 Sep 2025"
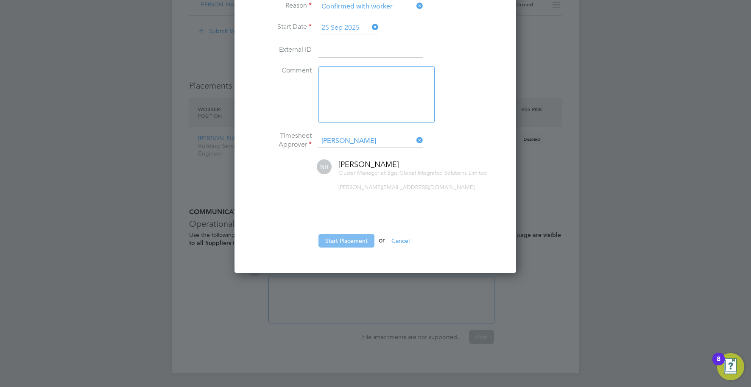
click at [356, 243] on button "Start Placement" at bounding box center [347, 241] width 56 height 14
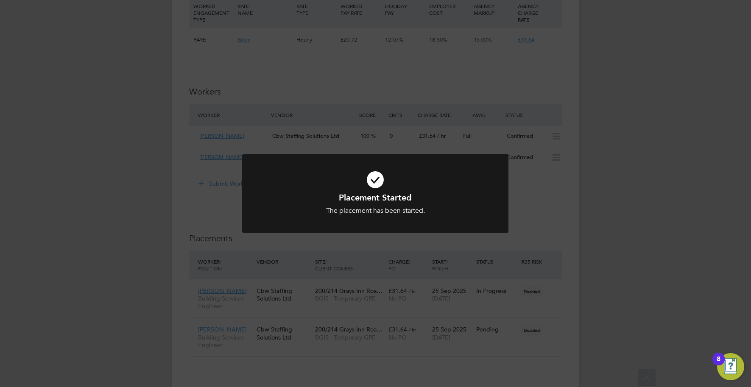
click at [356, 242] on div "Placement Started The placement has been started. Cancel Okay" at bounding box center [375, 198] width 266 height 89
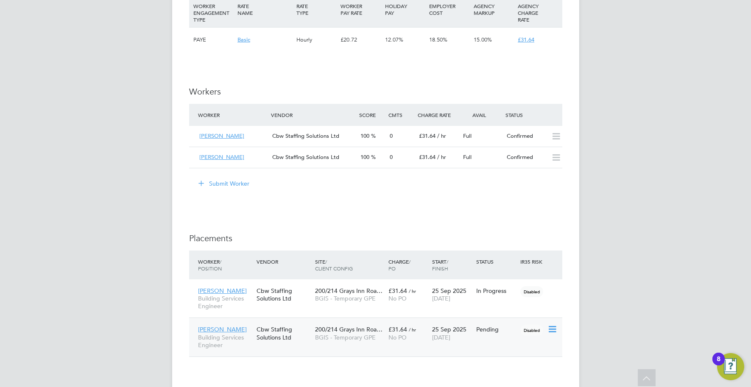
click at [549, 330] on icon at bounding box center [552, 329] width 8 height 10
click at [484, 380] on li "Start" at bounding box center [513, 383] width 87 height 12
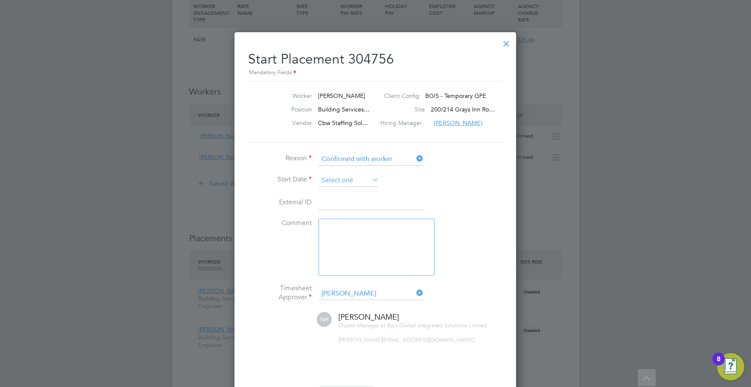
click at [345, 182] on input at bounding box center [349, 180] width 60 height 13
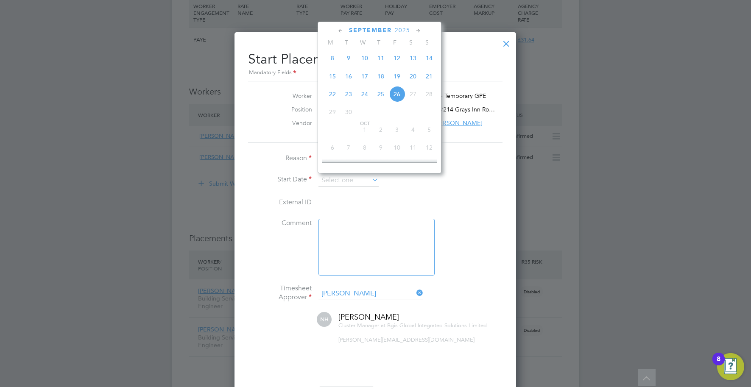
click at [380, 99] on span "25" at bounding box center [381, 94] width 16 height 16
type input "25 Sep 2025"
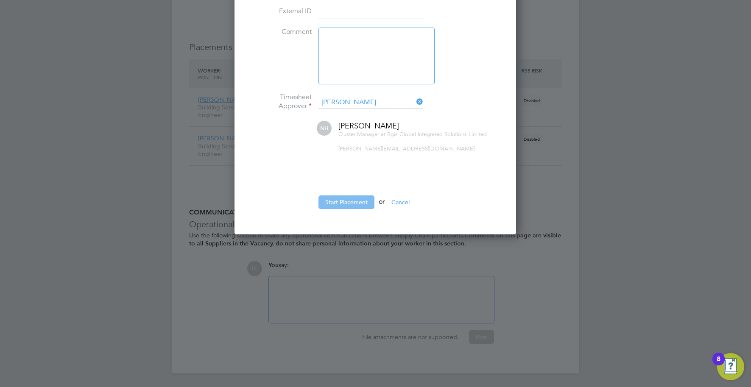
click at [361, 200] on button "Start Placement" at bounding box center [347, 203] width 56 height 14
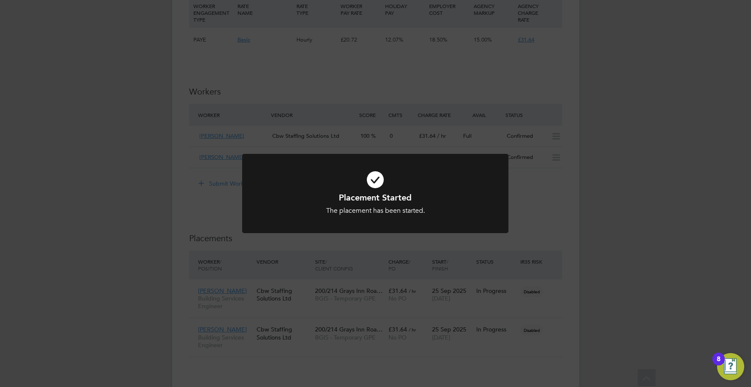
click at [490, 235] on div "Placement Started The placement has been started. Cancel Okay" at bounding box center [375, 198] width 266 height 89
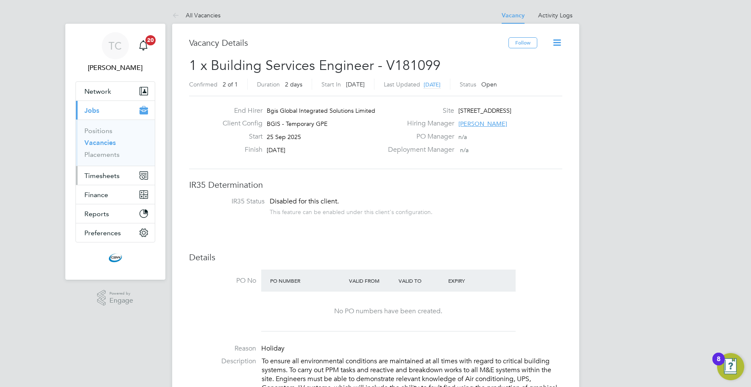
click at [106, 174] on span "Timesheets" at bounding box center [101, 176] width 35 height 8
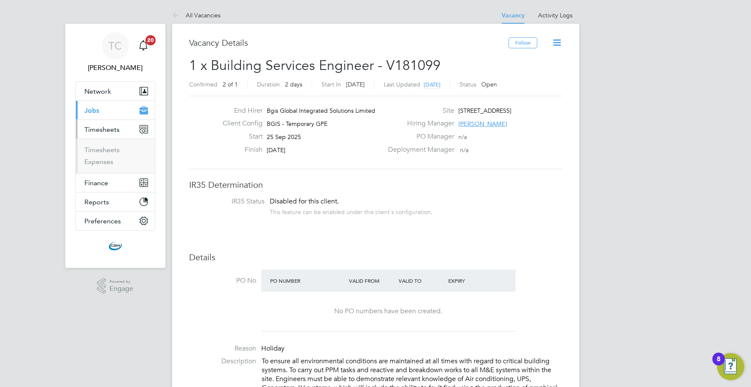
click at [106, 109] on button "Current page: Jobs" at bounding box center [115, 110] width 79 height 19
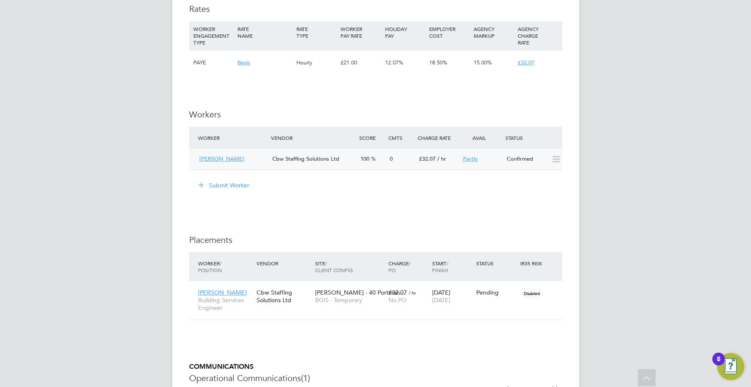
scroll to position [1027, 0]
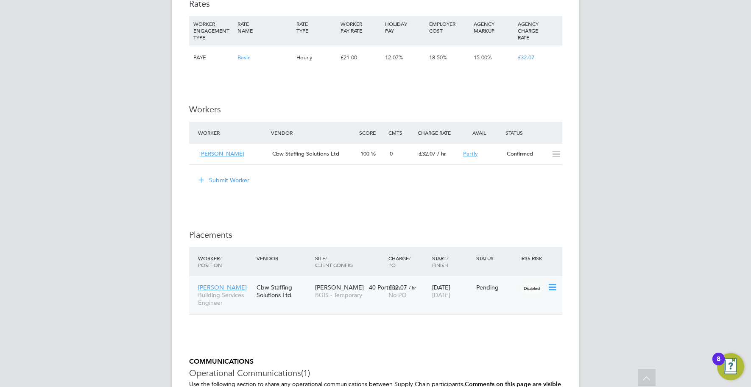
click at [550, 282] on icon at bounding box center [552, 287] width 8 height 10
click at [483, 361] on li "Abandon" at bounding box center [513, 365] width 87 height 12
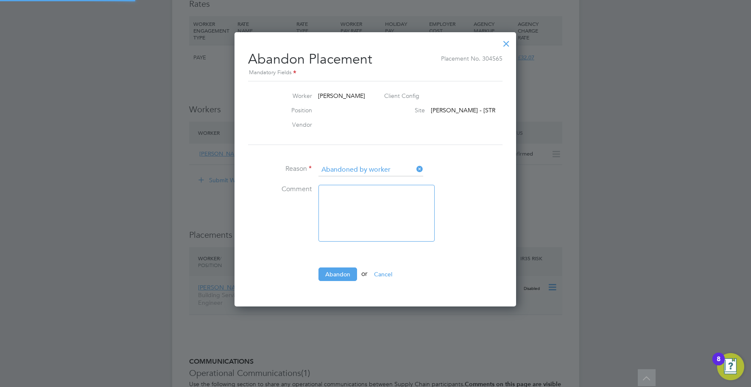
scroll to position [8, 105]
click at [415, 168] on icon at bounding box center [415, 169] width 0 height 12
click at [413, 168] on input at bounding box center [371, 170] width 105 height 13
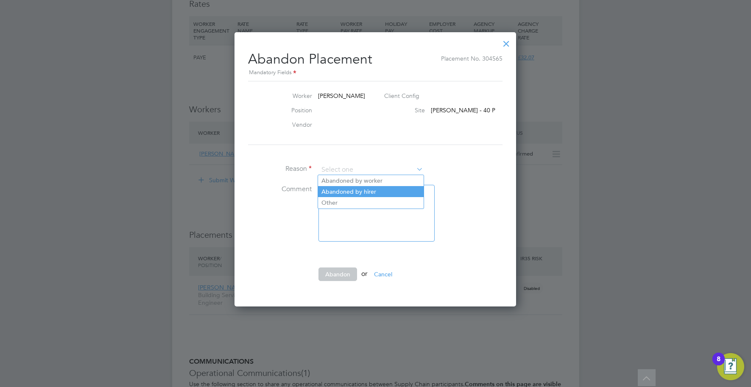
click at [380, 188] on li "Abandoned by hirer" at bounding box center [371, 191] width 106 height 11
type input "Abandoned by hirer"
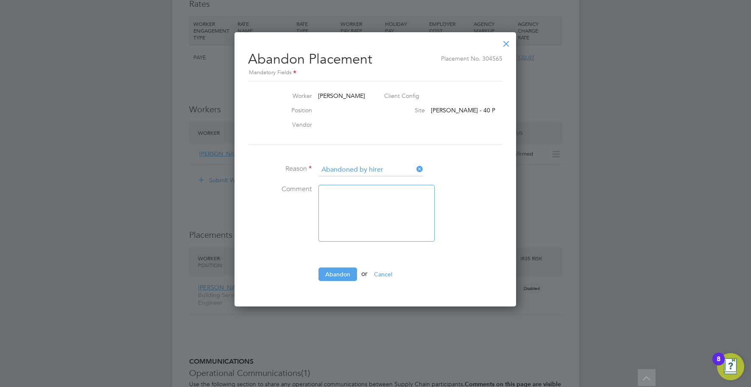
click at [366, 202] on textarea at bounding box center [377, 213] width 116 height 57
type textarea "Job cancelled"
click at [337, 273] on button "Abandon" at bounding box center [338, 275] width 39 height 14
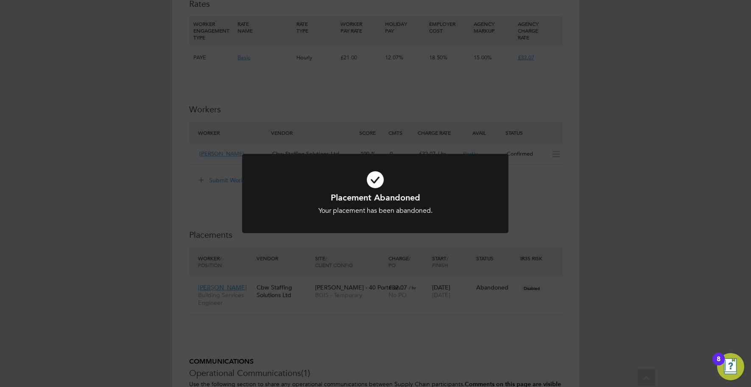
click at [372, 251] on div "Placement Abandoned Your placement has been abandoned. Cancel Okay" at bounding box center [375, 193] width 751 height 387
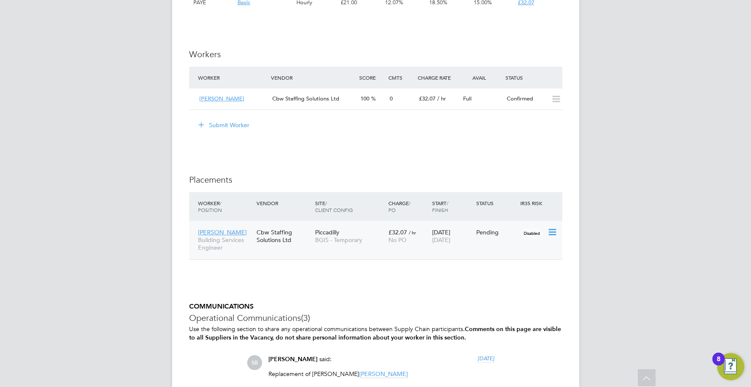
click at [551, 232] on icon at bounding box center [552, 232] width 8 height 10
click at [480, 287] on li "Start" at bounding box center [513, 286] width 87 height 12
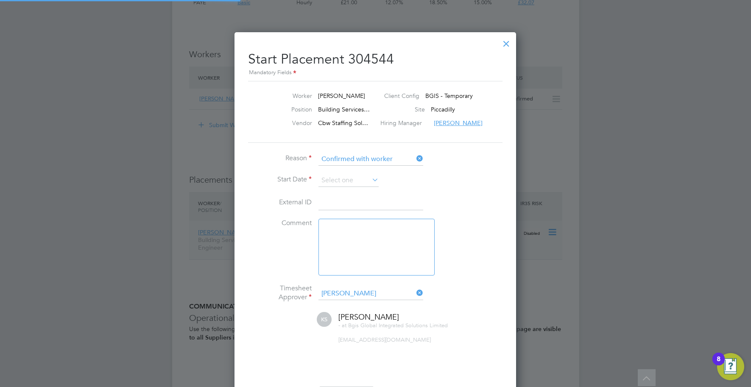
scroll to position [8, 105]
click at [349, 180] on input at bounding box center [349, 180] width 60 height 13
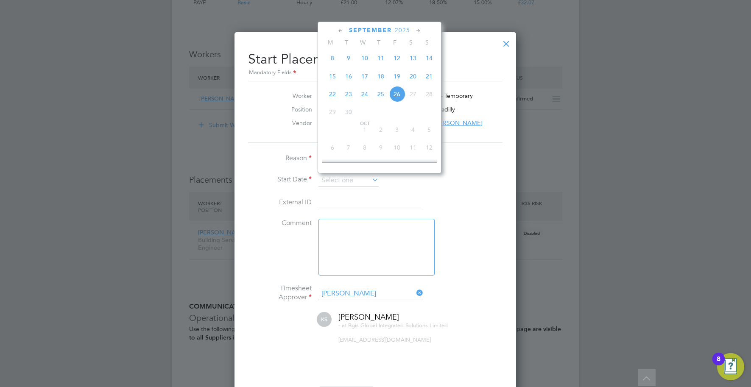
click at [333, 98] on span "22" at bounding box center [332, 94] width 16 height 16
type input "[DATE]"
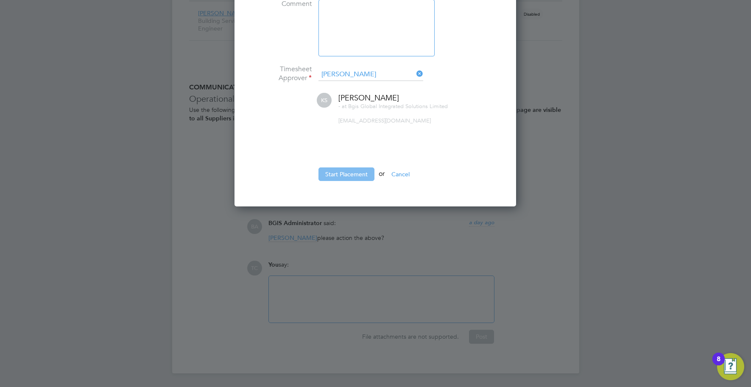
click at [349, 174] on button "Start Placement" at bounding box center [347, 175] width 56 height 14
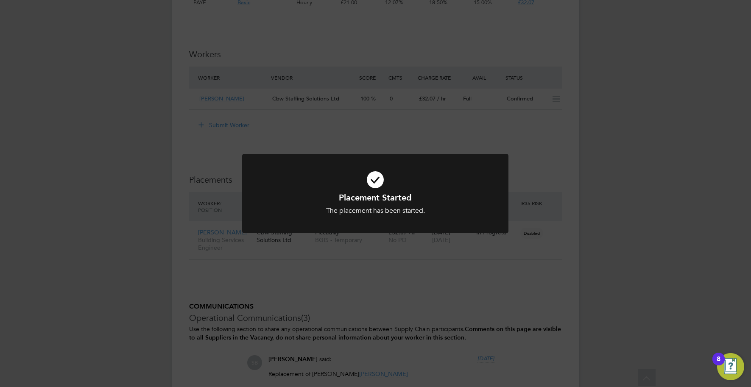
click at [377, 104] on div "Placement Started The placement has been started. Cancel Okay" at bounding box center [375, 193] width 751 height 387
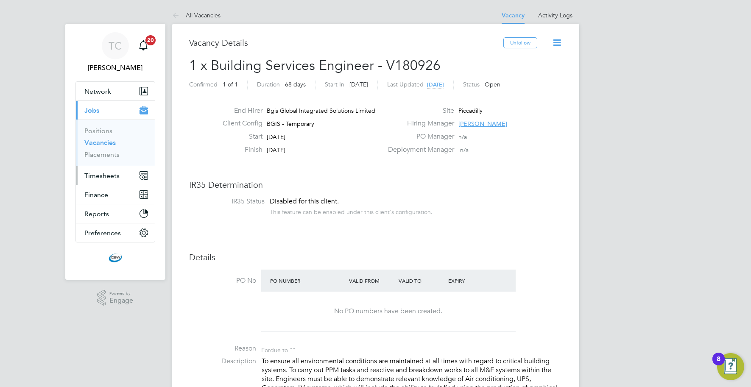
click at [104, 172] on span "Timesheets" at bounding box center [101, 176] width 35 height 8
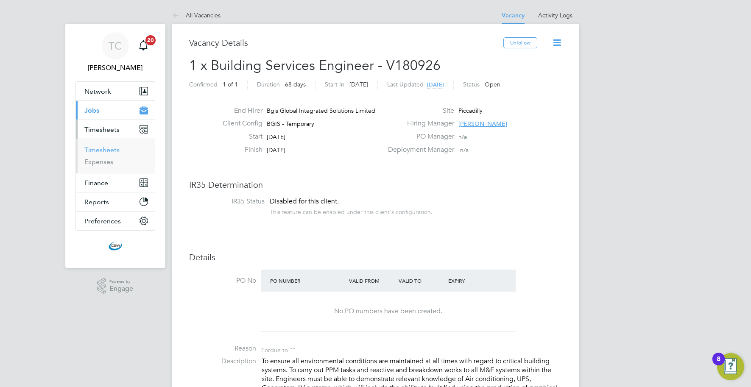
click at [103, 149] on link "Timesheets" at bounding box center [101, 150] width 35 height 8
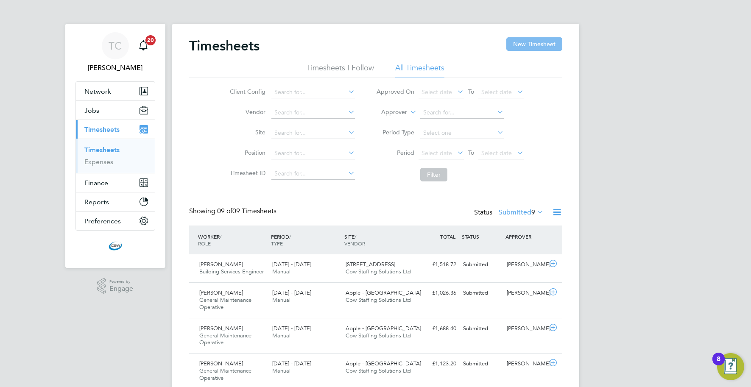
click at [517, 46] on button "New Timesheet" at bounding box center [534, 44] width 56 height 14
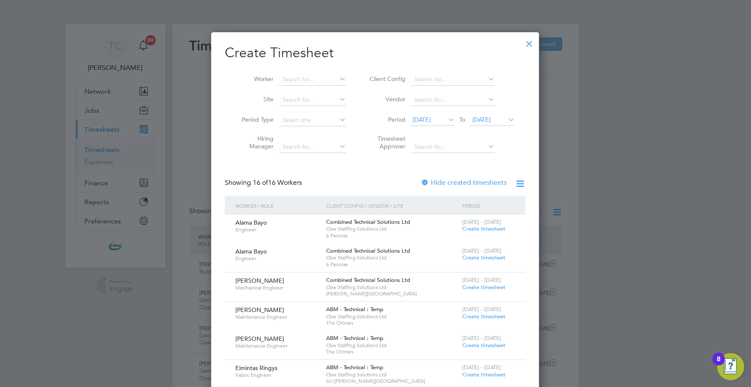
click at [486, 78] on icon at bounding box center [486, 79] width 0 height 12
click at [418, 194] on li "BGIS - Temporary" at bounding box center [453, 194] width 84 height 11
type input "BGIS - Temporary"
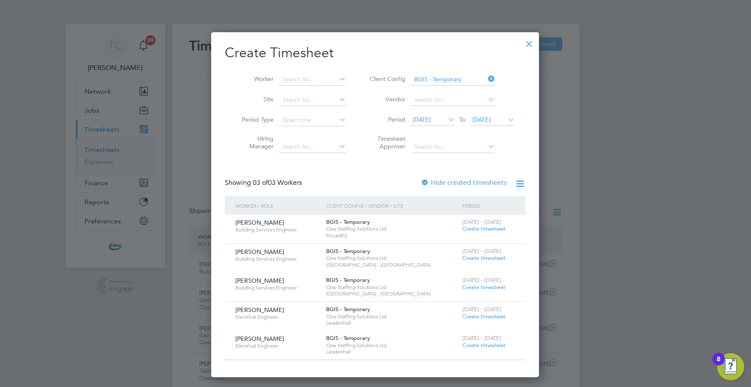
click at [487, 122] on span "[DATE]" at bounding box center [481, 120] width 18 height 8
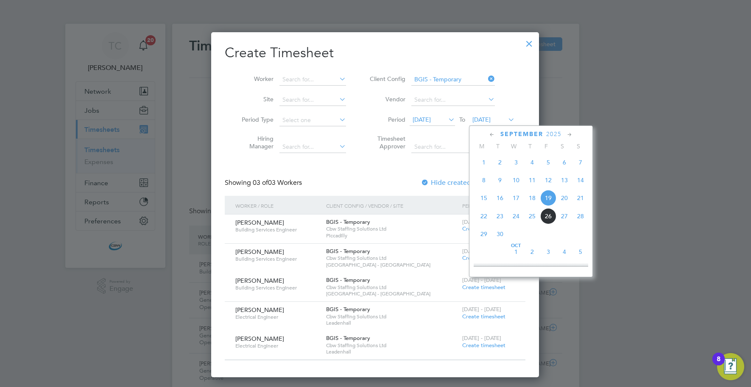
click at [547, 216] on span "26" at bounding box center [548, 216] width 16 height 16
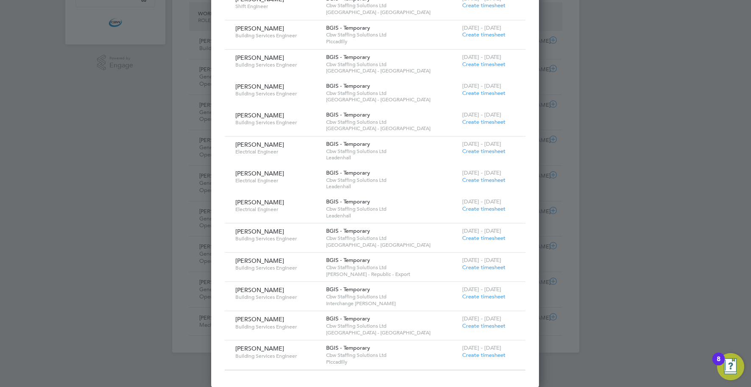
click at [472, 295] on span "Create timesheet" at bounding box center [483, 296] width 43 height 7
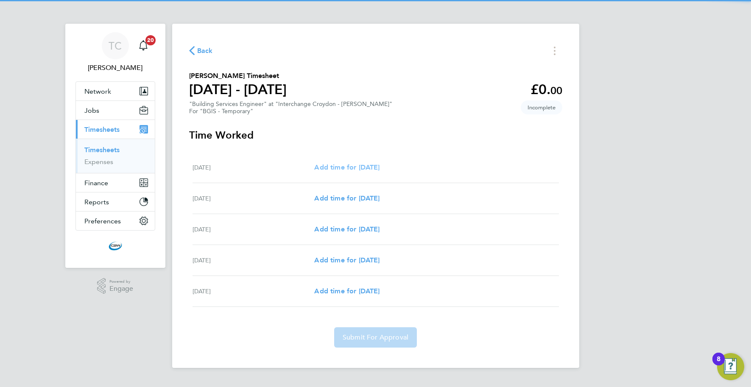
click at [365, 167] on span "Add time for [DATE]" at bounding box center [346, 167] width 65 height 8
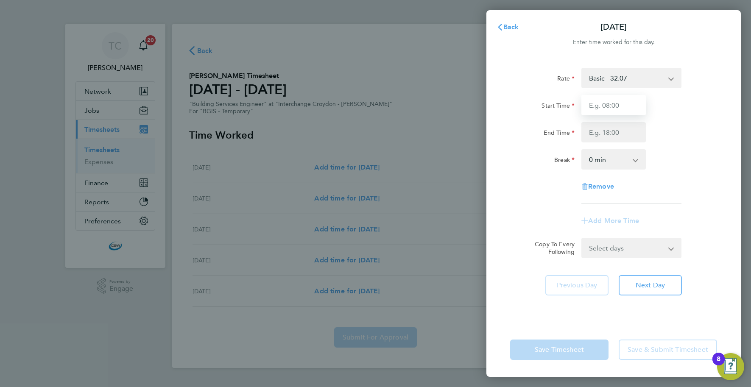
click at [590, 112] on input "Start Time" at bounding box center [613, 105] width 64 height 20
type input "08:00"
click at [604, 132] on input "End Time" at bounding box center [613, 132] width 64 height 20
type input "17:00"
click at [606, 160] on select "0 min 15 min 30 min 45 min 60 min 75 min 90 min" at bounding box center [608, 159] width 53 height 19
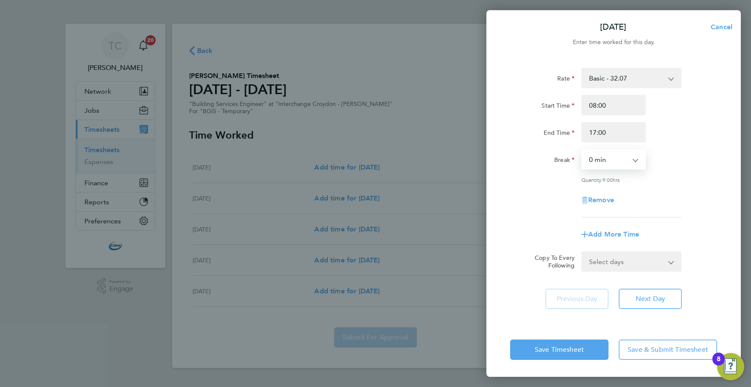
select select "60"
click at [582, 150] on select "0 min 15 min 30 min 45 min 60 min 75 min 90 min" at bounding box center [608, 159] width 53 height 19
click at [608, 257] on select "Select days Day [DATE] [DATE] [DATE] [DATE]" at bounding box center [626, 261] width 89 height 19
select select "DAY"
click at [582, 252] on select "Select days Day [DATE] [DATE] [DATE] [DATE]" at bounding box center [626, 261] width 89 height 19
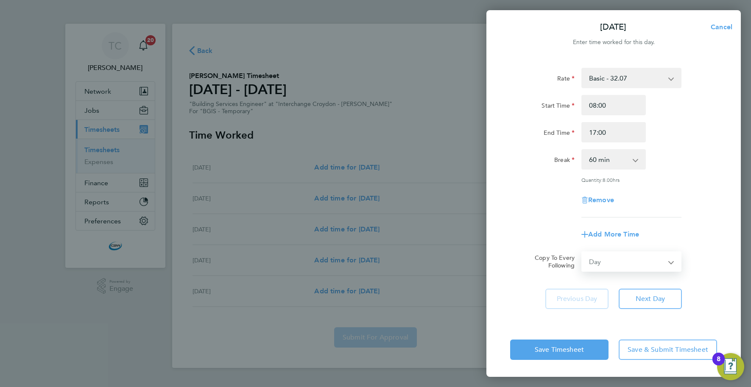
select select "[DATE]"
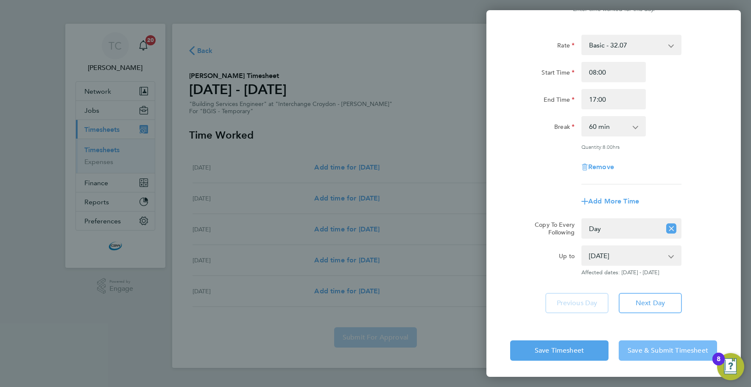
click at [636, 347] on span "Save & Submit Timesheet" at bounding box center [668, 351] width 81 height 8
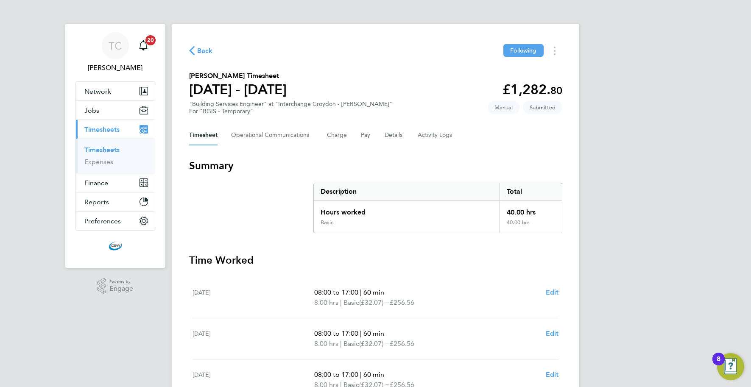
click at [199, 50] on span "Back" at bounding box center [205, 51] width 16 height 10
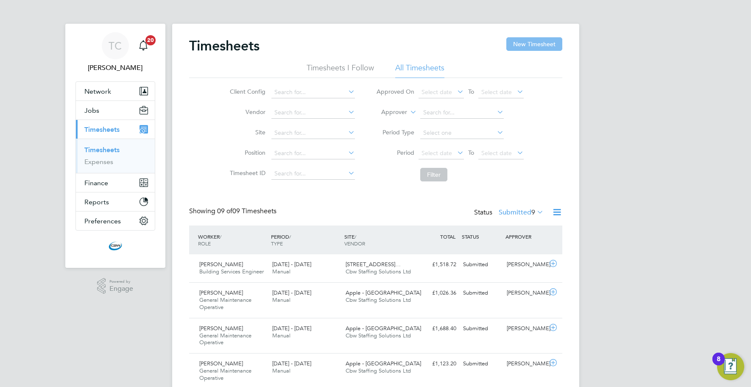
click at [536, 50] on button "New Timesheet" at bounding box center [534, 44] width 56 height 14
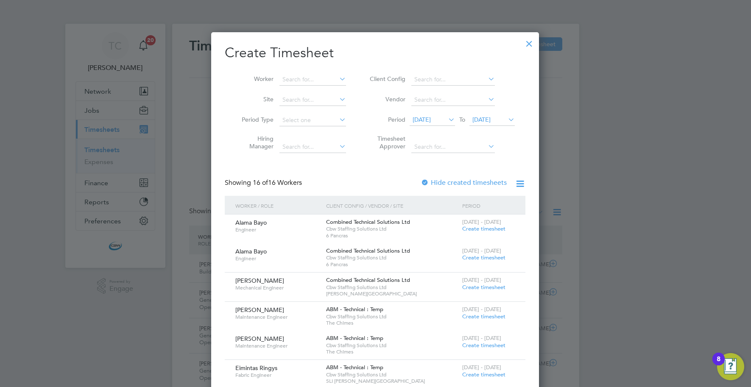
click at [482, 121] on span "[DATE]" at bounding box center [481, 120] width 18 height 8
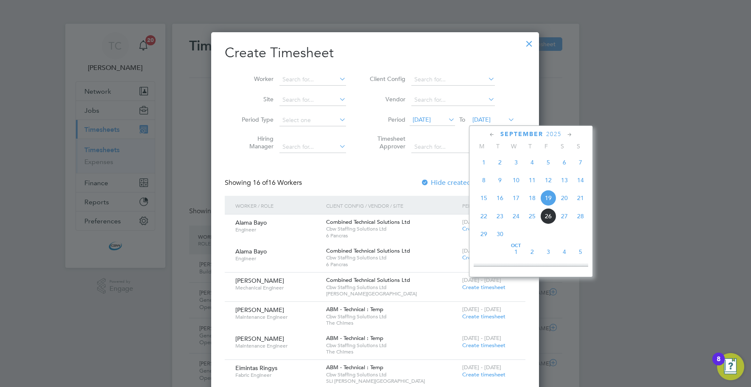
click at [544, 218] on span "26" at bounding box center [548, 216] width 16 height 16
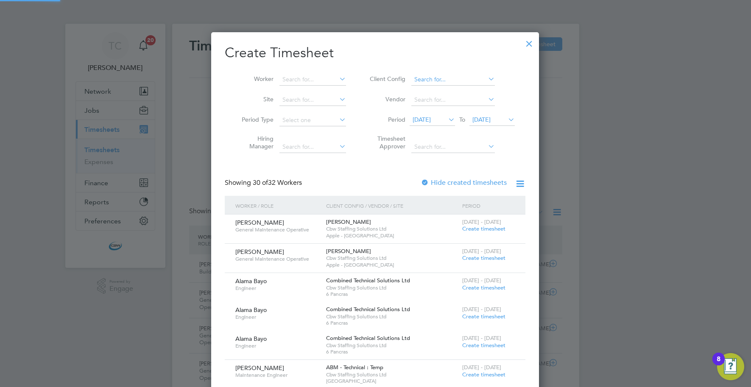
click at [437, 82] on input at bounding box center [453, 80] width 84 height 12
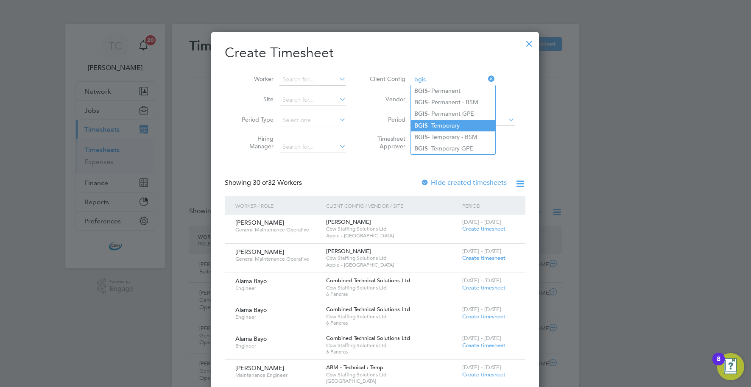
click at [430, 127] on li "BGIS - Temporary" at bounding box center [453, 125] width 84 height 11
type input "BGIS - Temporary"
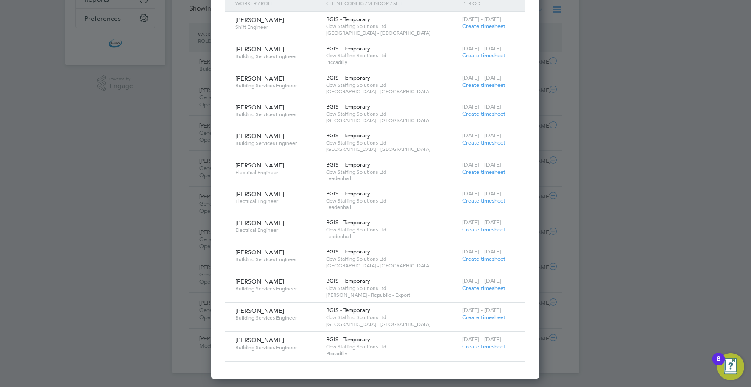
click at [467, 347] on span "Create timesheet" at bounding box center [483, 346] width 43 height 7
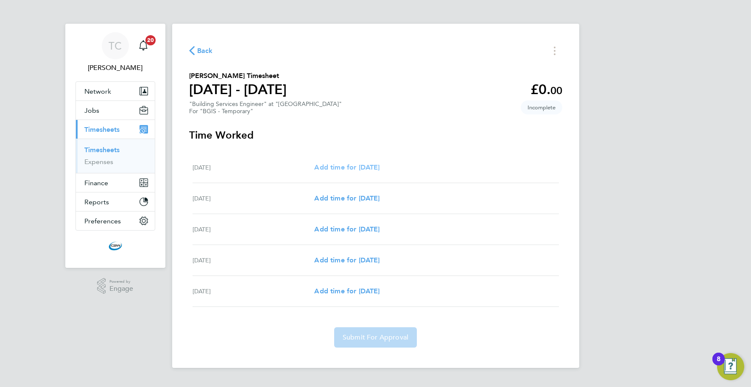
click at [352, 171] on span "Add time for Mon 22 Sep" at bounding box center [346, 167] width 65 height 8
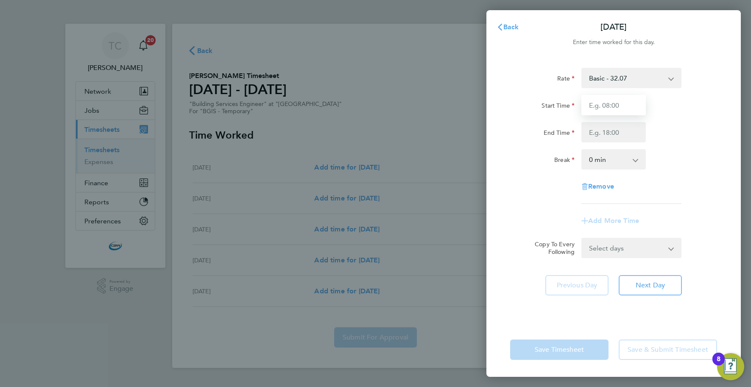
click at [606, 104] on input "Start Time" at bounding box center [613, 105] width 64 height 20
type input "08:00"
click at [615, 134] on input "End Time" at bounding box center [613, 132] width 64 height 20
type input "17:00"
click at [614, 154] on select "0 min 15 min 30 min 45 min 60 min 75 min 90 min" at bounding box center [608, 159] width 53 height 19
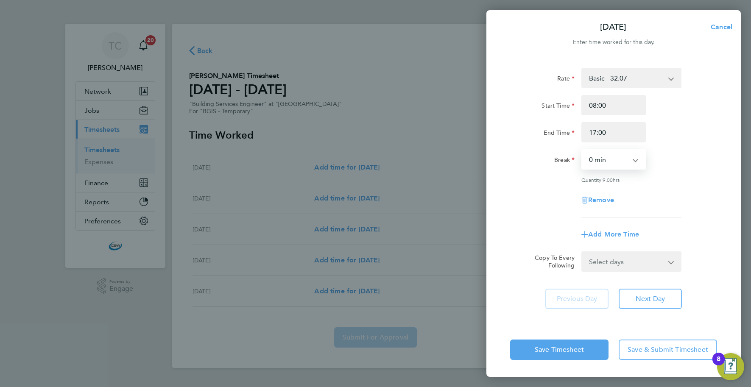
select select "60"
click at [582, 150] on select "0 min 15 min 30 min 45 min 60 min 75 min 90 min" at bounding box center [608, 159] width 53 height 19
click at [605, 255] on select "Select days Day Tuesday Wednesday Thursday Friday" at bounding box center [626, 261] width 89 height 19
select select "DAY"
click at [582, 252] on select "Select days Day Tuesday Wednesday Thursday Friday" at bounding box center [626, 261] width 89 height 19
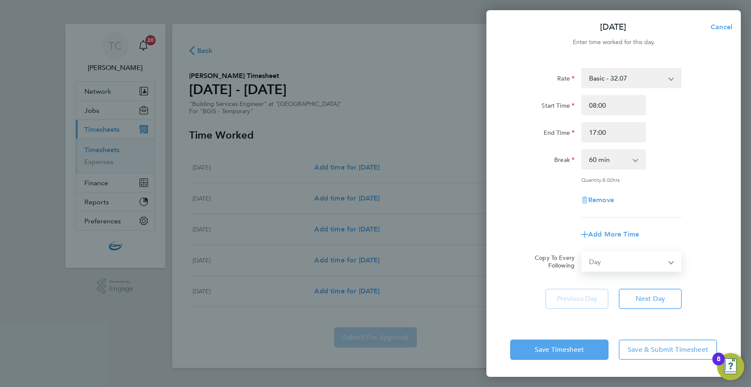
select select "2025-09-26"
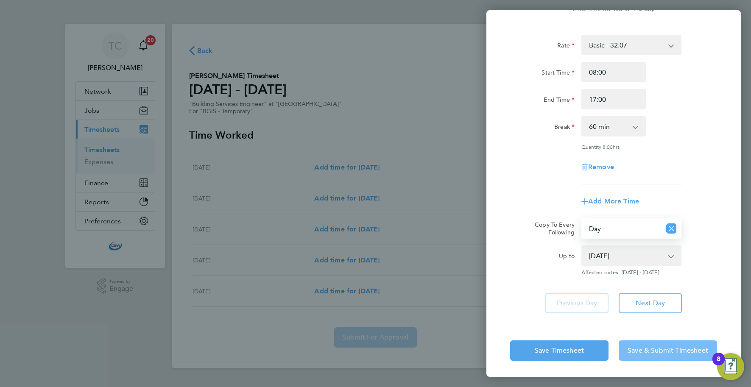
click at [646, 350] on span "Save & Submit Timesheet" at bounding box center [668, 351] width 81 height 8
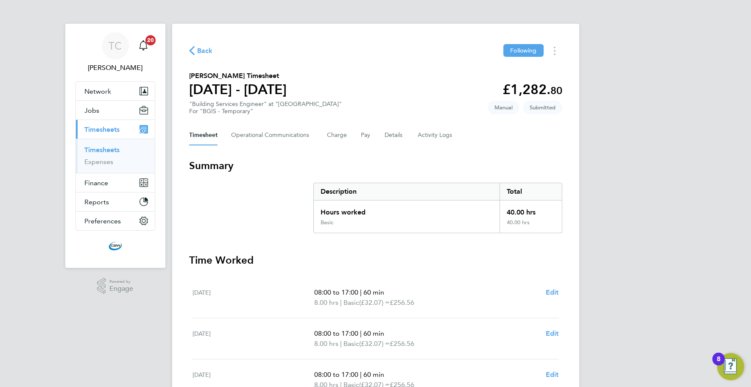
click at [202, 48] on span "Back" at bounding box center [205, 51] width 16 height 10
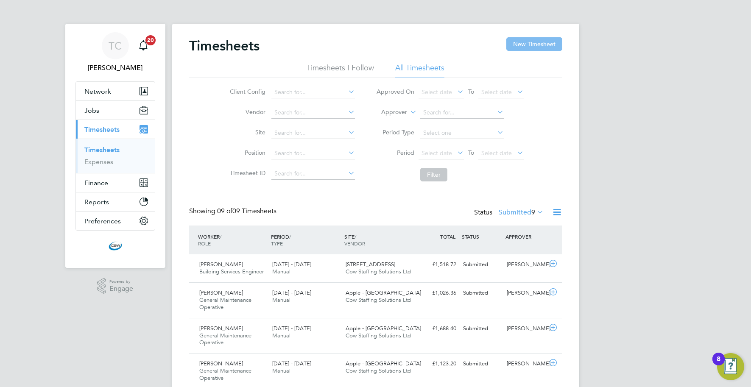
click at [517, 47] on button "New Timesheet" at bounding box center [534, 44] width 56 height 14
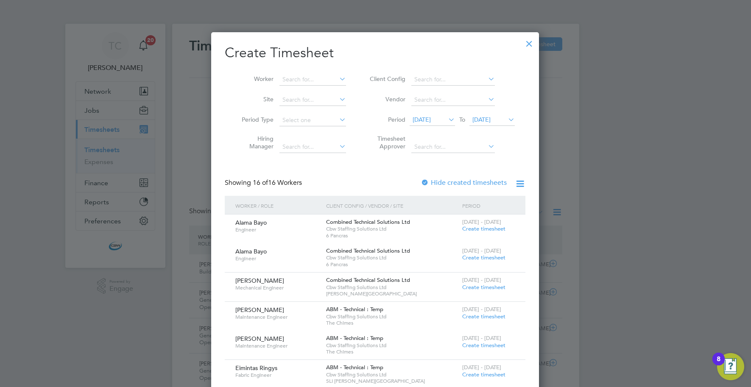
click at [484, 121] on span "19 Sep 2025" at bounding box center [481, 120] width 18 height 8
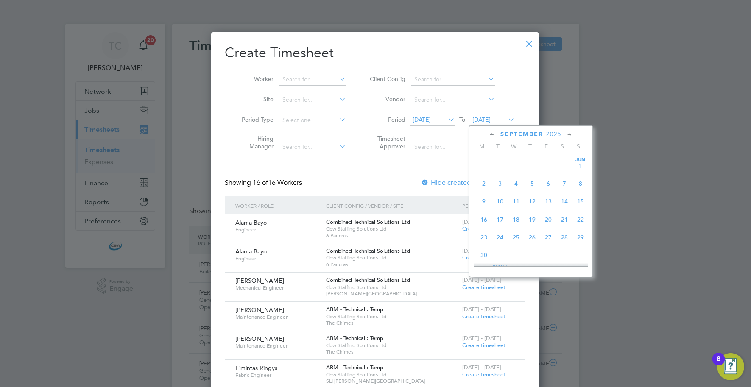
scroll to position [290, 0]
click at [549, 219] on span "26" at bounding box center [548, 216] width 16 height 16
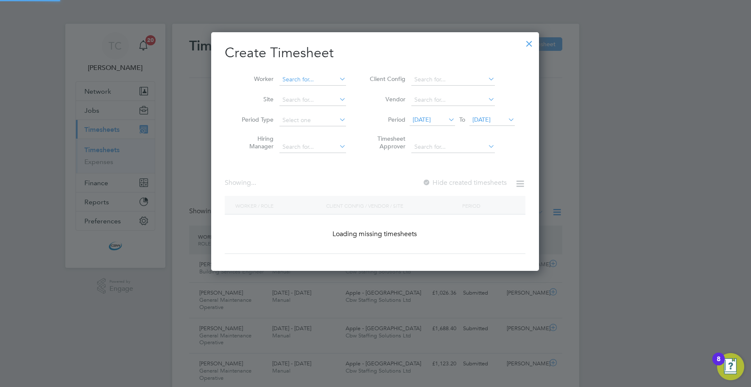
scroll to position [1768, 328]
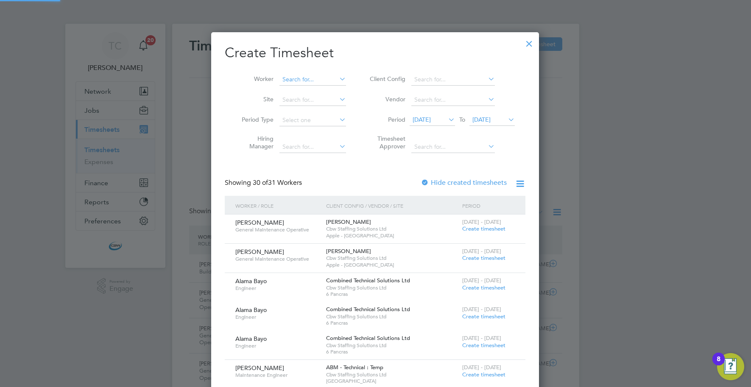
click at [305, 83] on input at bounding box center [312, 80] width 67 height 12
type input "b"
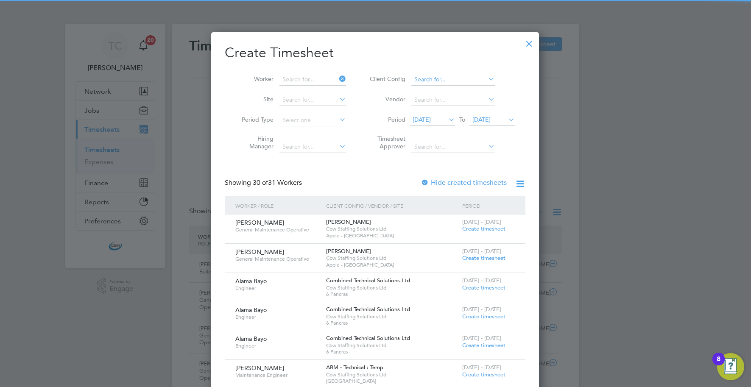
click at [450, 74] on input at bounding box center [453, 80] width 84 height 12
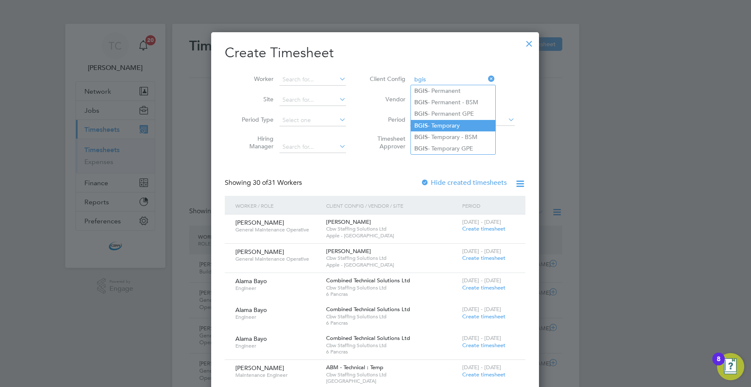
click at [426, 122] on b "BGIS" at bounding box center [421, 125] width 14 height 7
type input "BGIS - Temporary"
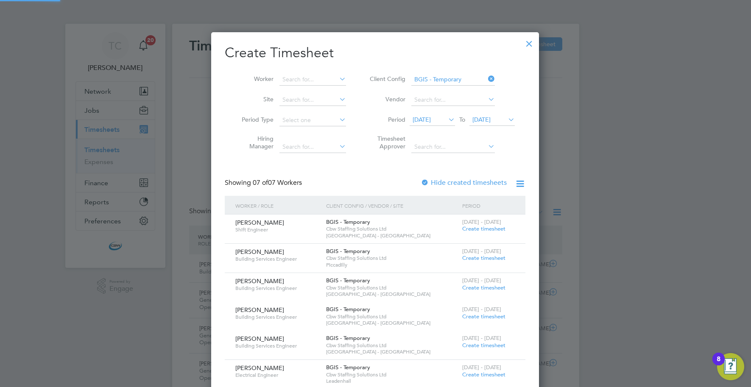
scroll to position [203, 0]
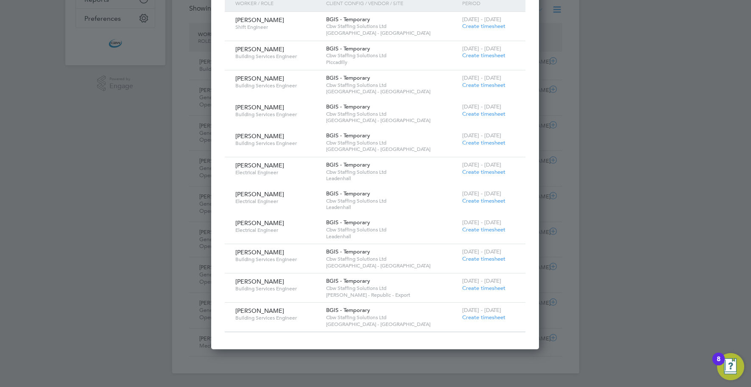
click at [473, 317] on span "Create timesheet" at bounding box center [483, 317] width 43 height 7
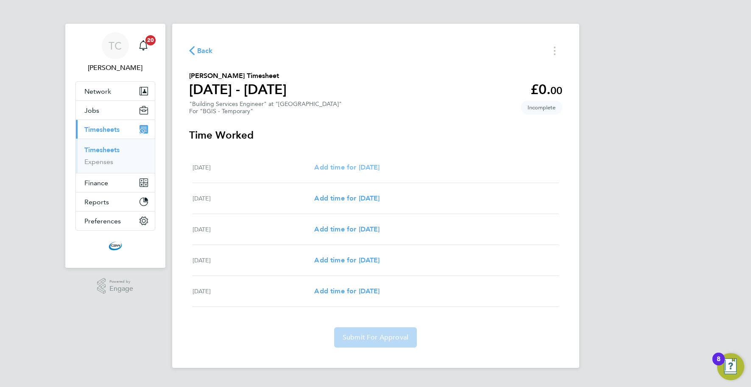
click at [362, 166] on span "Add time for [DATE]" at bounding box center [346, 167] width 65 height 8
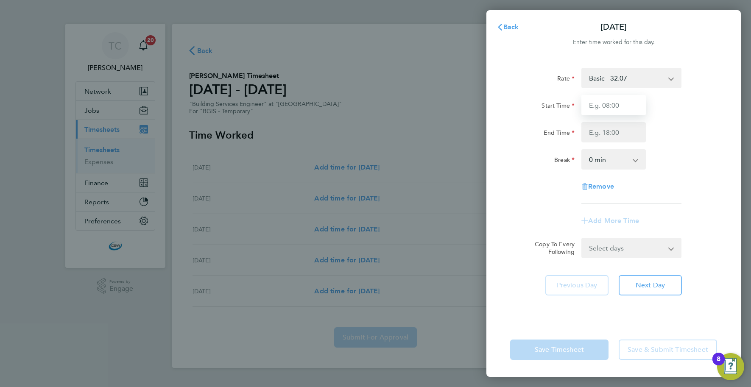
click at [615, 97] on input "Start Time" at bounding box center [613, 105] width 64 height 20
type input "08:00"
click at [618, 131] on input "End Time" at bounding box center [613, 132] width 64 height 20
type input "17:00"
click at [618, 154] on select "0 min 15 min 30 min 45 min 60 min 75 min 90 min" at bounding box center [608, 159] width 53 height 19
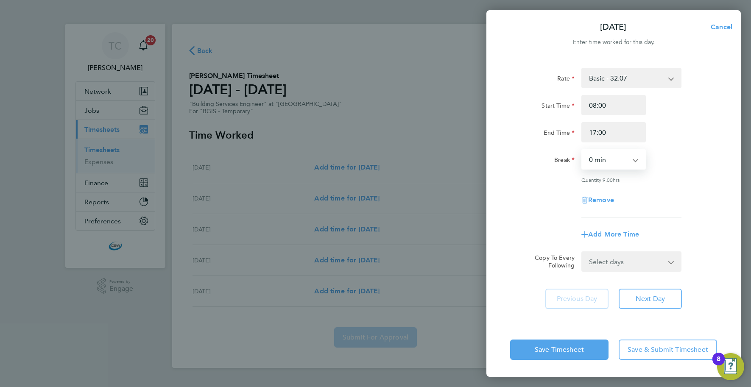
select select "60"
click at [582, 150] on select "0 min 15 min 30 min 45 min 60 min 75 min 90 min" at bounding box center [608, 159] width 53 height 19
click at [618, 263] on select "Select days Day [DATE] [DATE] [DATE] [DATE]" at bounding box center [626, 261] width 89 height 19
select select "FRI"
click at [582, 252] on select "Select days Day [DATE] [DATE] [DATE] [DATE]" at bounding box center [626, 261] width 89 height 19
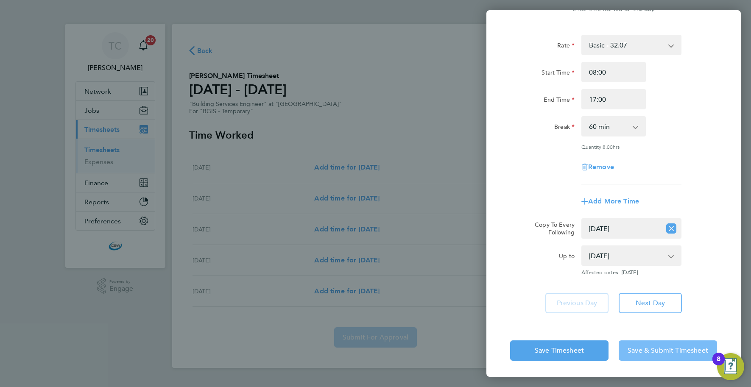
click at [656, 347] on span "Save & Submit Timesheet" at bounding box center [668, 351] width 81 height 8
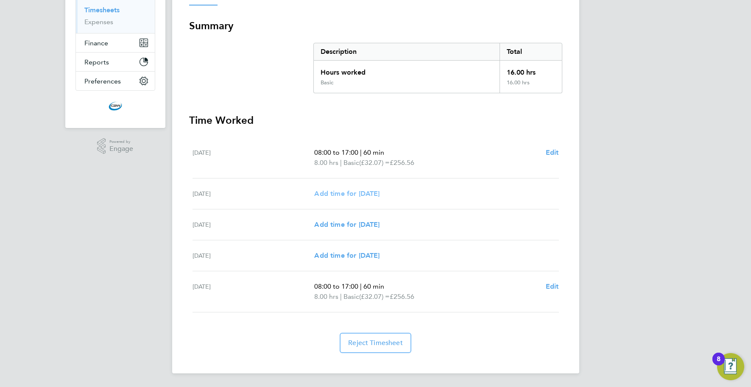
click at [380, 192] on span "Add time for [DATE]" at bounding box center [346, 194] width 65 height 8
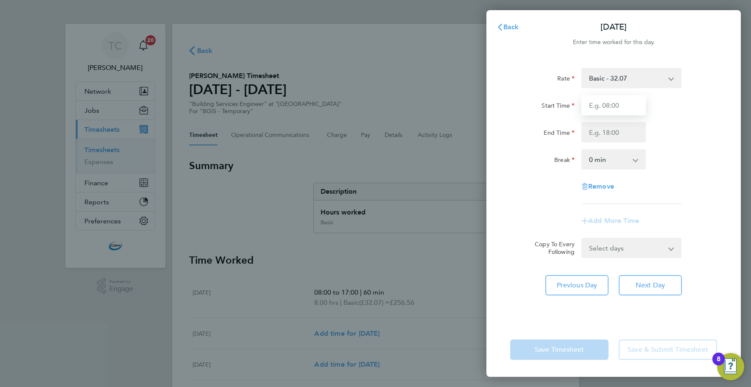
click at [609, 107] on input "Start Time" at bounding box center [613, 105] width 64 height 20
type input "08:00"
click at [615, 134] on input "End Time" at bounding box center [613, 132] width 64 height 20
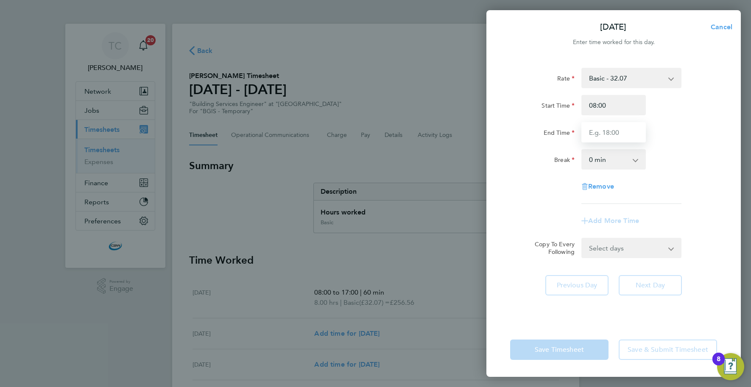
type input "17:00"
click at [615, 160] on select "0 min 15 min 30 min 45 min 60 min 75 min 90 min" at bounding box center [608, 159] width 53 height 19
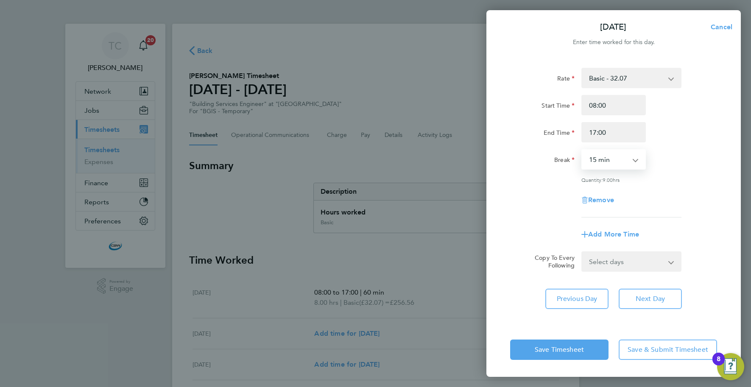
click at [582, 150] on select "0 min 15 min 30 min 45 min 60 min 75 min 90 min" at bounding box center [608, 159] width 53 height 19
click at [612, 160] on select "0 min 15 min 30 min 45 min 60 min 75 min 90 min" at bounding box center [608, 159] width 53 height 19
select select "60"
click at [582, 150] on select "0 min 15 min 30 min 45 min 60 min 75 min 90 min" at bounding box center [608, 159] width 53 height 19
click at [620, 260] on select "Select days Day Wednesday Thursday Friday" at bounding box center [626, 261] width 89 height 19
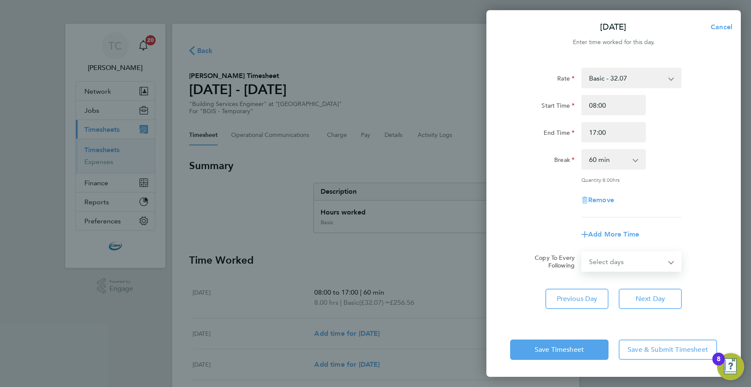
select select "DAY"
click at [582, 252] on select "Select days Day Wednesday Thursday Friday" at bounding box center [626, 261] width 89 height 19
select select "[DATE]"
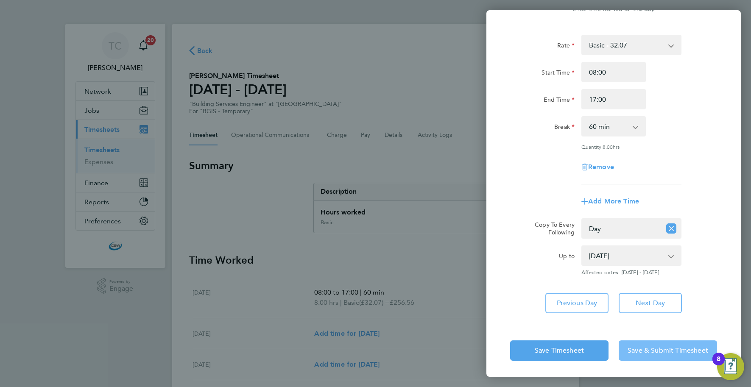
click at [643, 350] on span "Save & Submit Timesheet" at bounding box center [668, 351] width 81 height 8
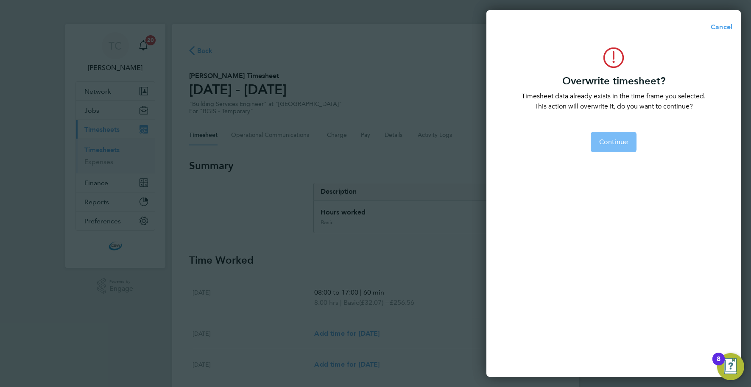
click at [610, 140] on span "Continue" at bounding box center [613, 142] width 29 height 8
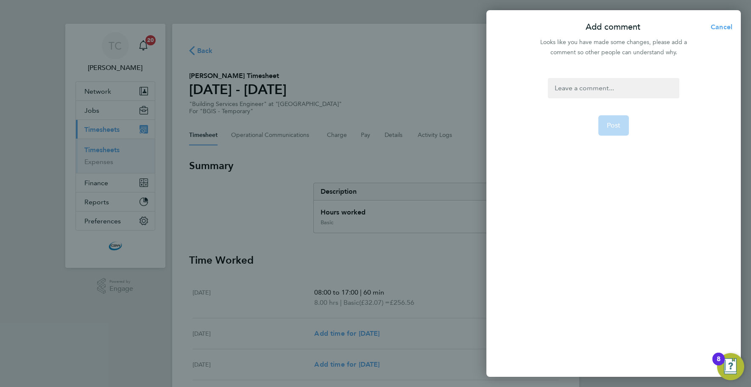
click at [578, 90] on div at bounding box center [613, 88] width 131 height 20
click at [577, 91] on div at bounding box center [613, 88] width 131 height 20
click at [608, 118] on button "Post" at bounding box center [613, 125] width 31 height 20
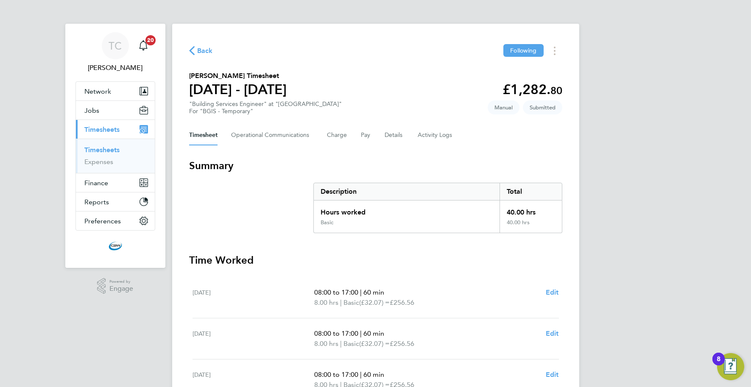
click at [207, 51] on span "Back" at bounding box center [205, 51] width 16 height 10
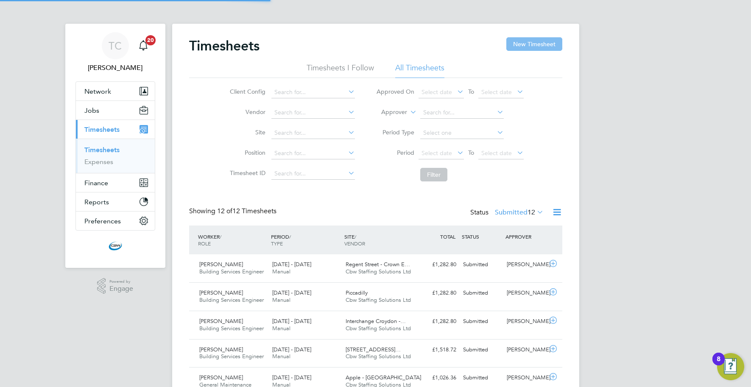
click at [516, 45] on button "New Timesheet" at bounding box center [534, 44] width 56 height 14
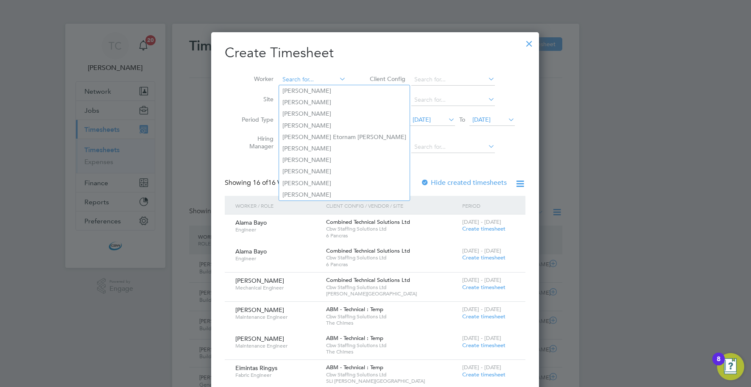
click at [315, 78] on input at bounding box center [312, 80] width 67 height 12
click at [433, 82] on input at bounding box center [453, 80] width 84 height 12
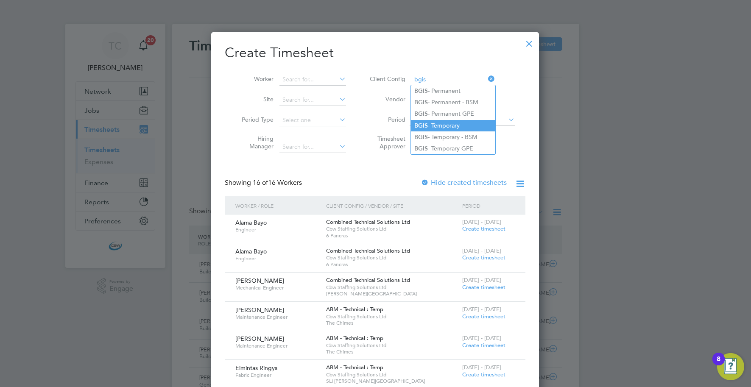
click at [432, 126] on li "BGIS - Temporary" at bounding box center [453, 125] width 84 height 11
type input "BGIS - Temporary"
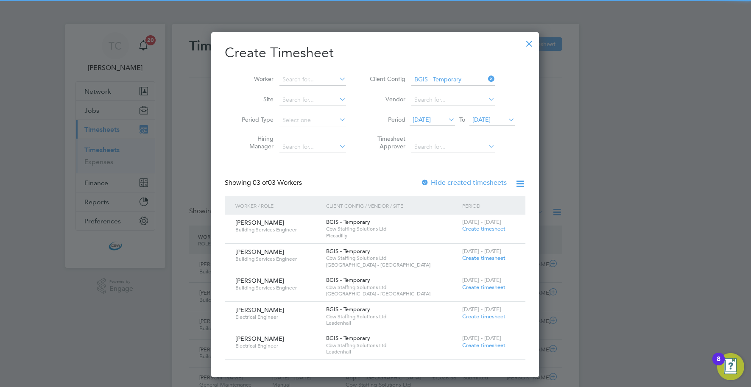
click at [485, 121] on span "[DATE]" at bounding box center [481, 120] width 18 height 8
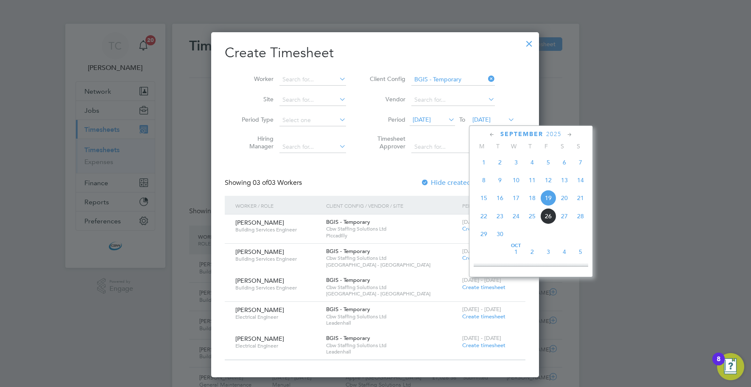
click at [544, 220] on span "26" at bounding box center [548, 216] width 16 height 16
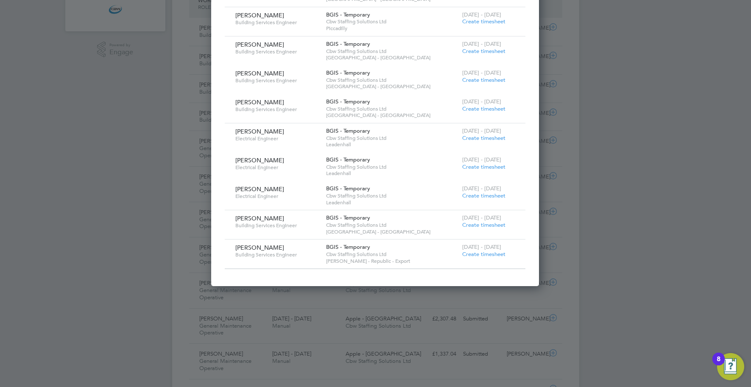
click at [479, 255] on span "Create timesheet" at bounding box center [483, 254] width 43 height 7
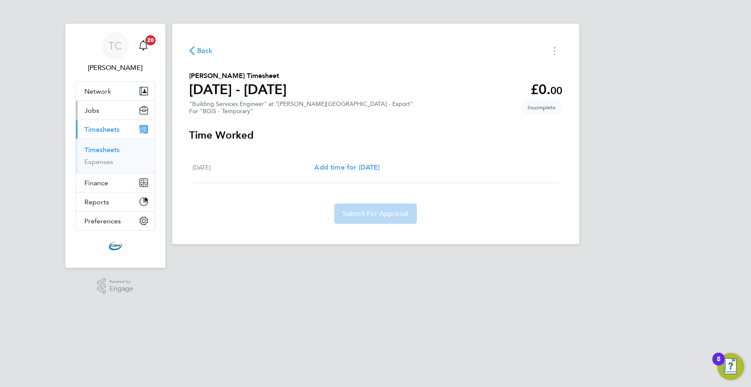
click at [114, 107] on button "Jobs" at bounding box center [115, 110] width 79 height 19
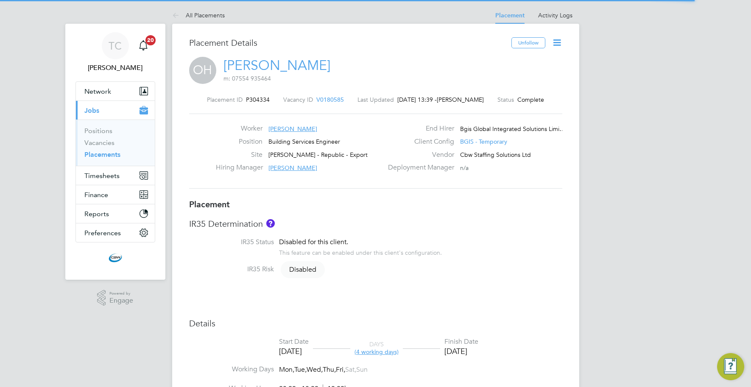
click at [556, 45] on icon at bounding box center [557, 42] width 11 height 11
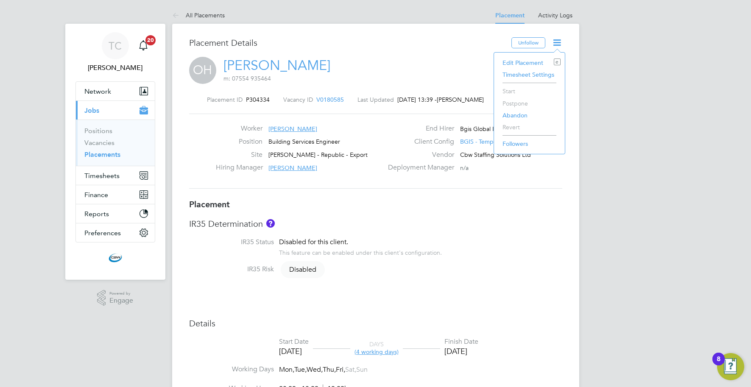
click at [525, 61] on li "Edit Placement e" at bounding box center [529, 63] width 62 height 12
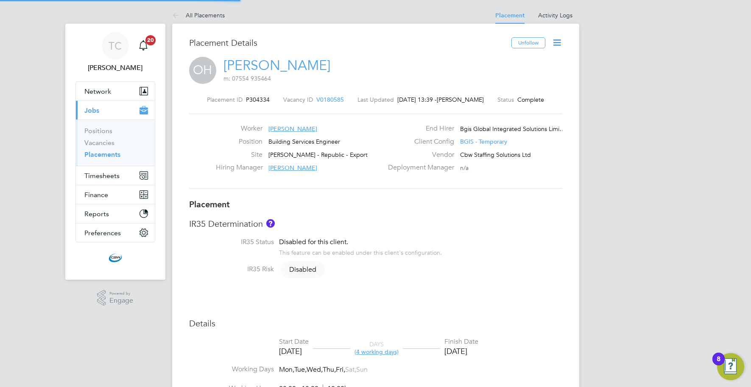
type input "[PERSON_NAME]"
type input "[DATE]"
type input "08:00"
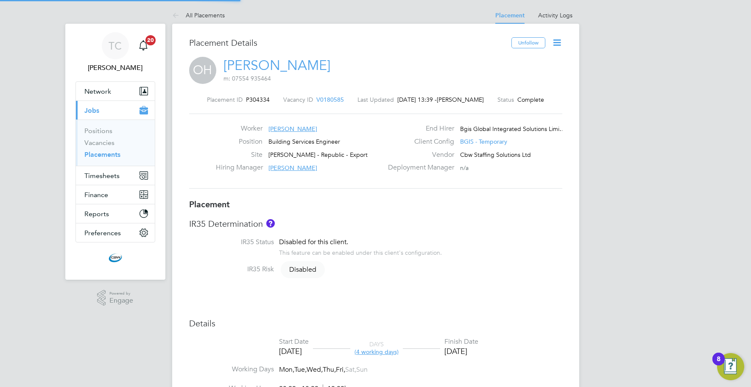
type input "18:00"
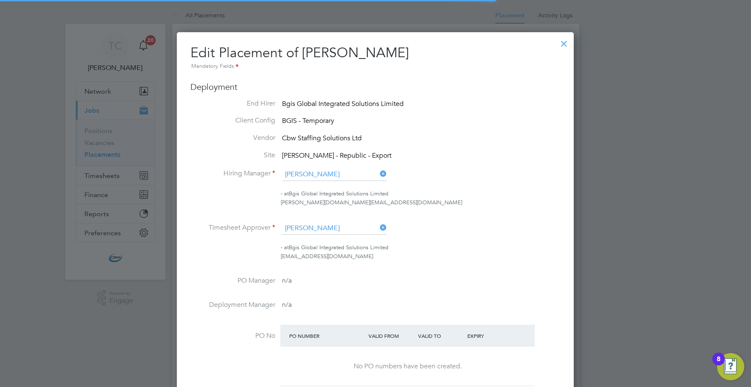
scroll to position [4, 4]
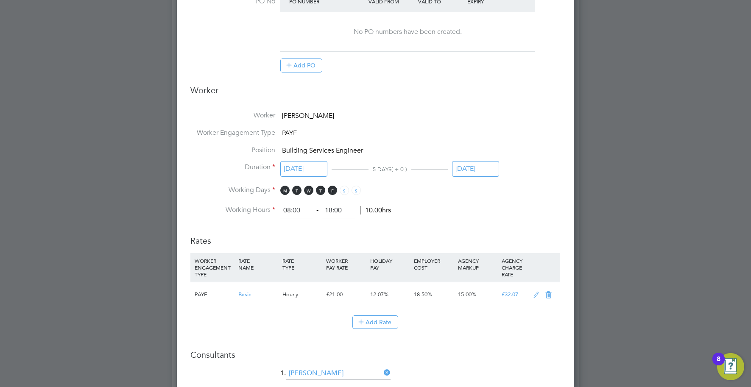
click at [485, 169] on input "[DATE]" at bounding box center [475, 169] width 47 height 16
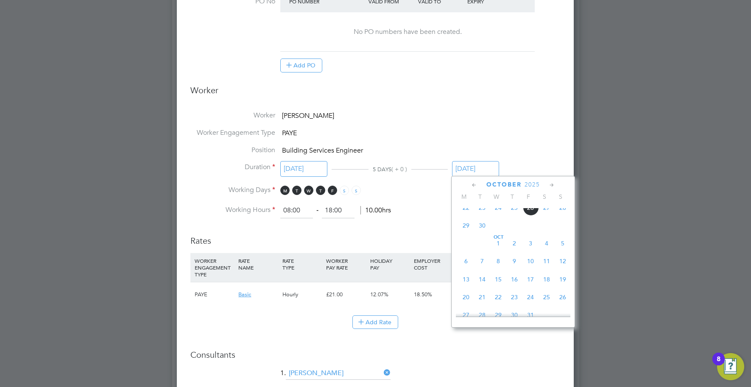
click at [533, 301] on span "24" at bounding box center [531, 297] width 16 height 16
type input "[DATE]"
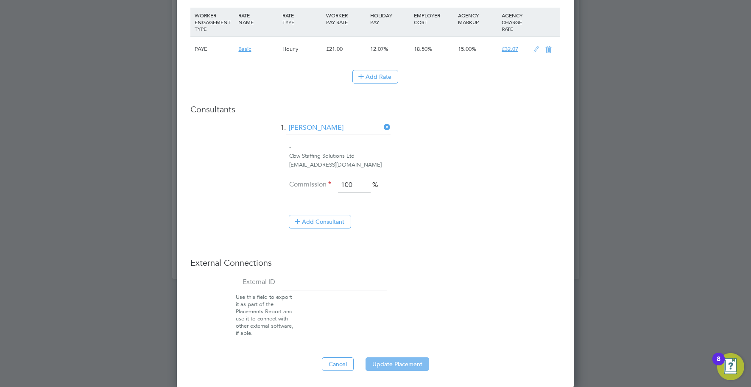
click at [407, 361] on button "Update Placement" at bounding box center [398, 365] width 64 height 14
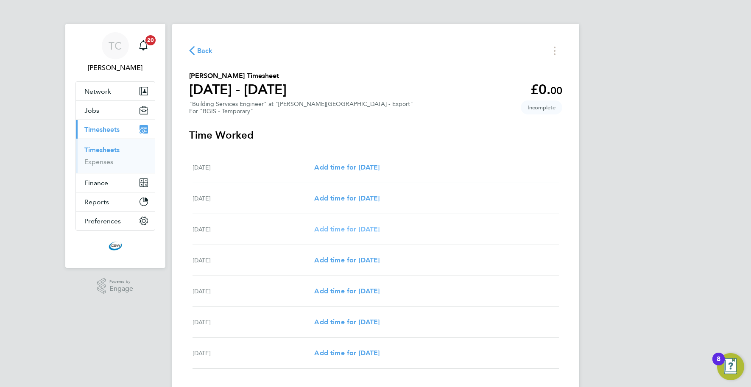
click at [344, 232] on span "Add time for [DATE]" at bounding box center [346, 229] width 65 height 8
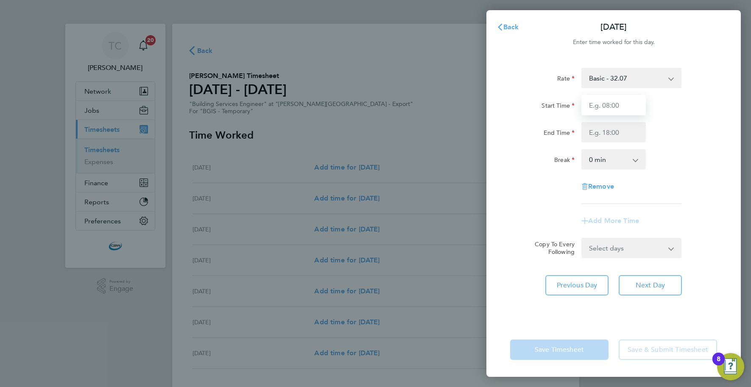
click at [615, 110] on input "Start Time" at bounding box center [613, 105] width 64 height 20
type input "08:00"
click at [610, 131] on input "End Time" at bounding box center [613, 132] width 64 height 20
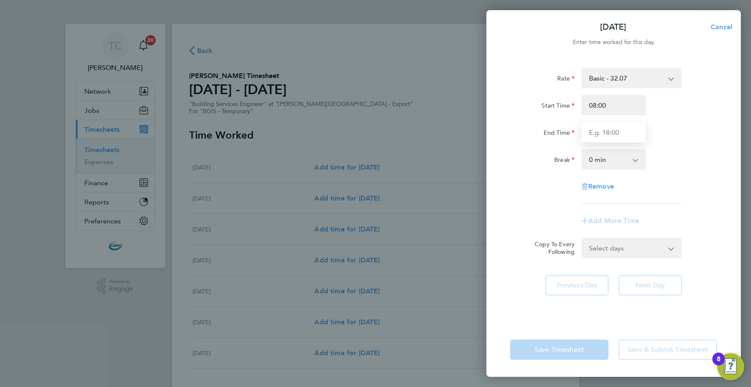
type input "17:00"
click at [611, 159] on select "0 min 15 min 30 min 45 min 60 min 75 min 90 min" at bounding box center [608, 159] width 53 height 19
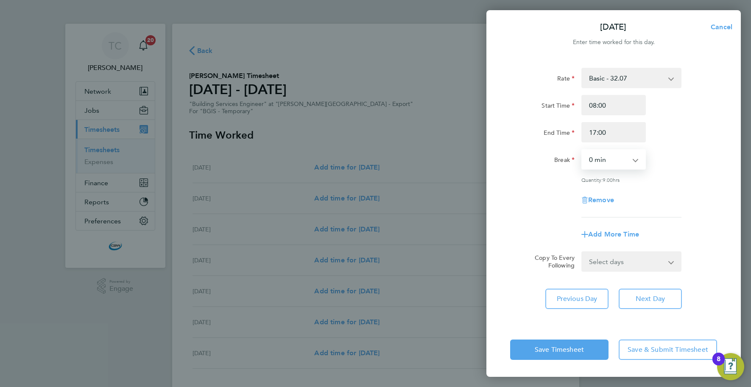
select select "60"
click at [582, 150] on select "0 min 15 min 30 min 45 min 60 min 75 min 90 min" at bounding box center [608, 159] width 53 height 19
click at [615, 262] on select "Select days Day [DATE] [DATE] [DATE] [DATE]" at bounding box center [626, 261] width 89 height 19
select select "DAY"
click at [582, 252] on select "Select days Day [DATE] [DATE] [DATE] [DATE]" at bounding box center [626, 261] width 89 height 19
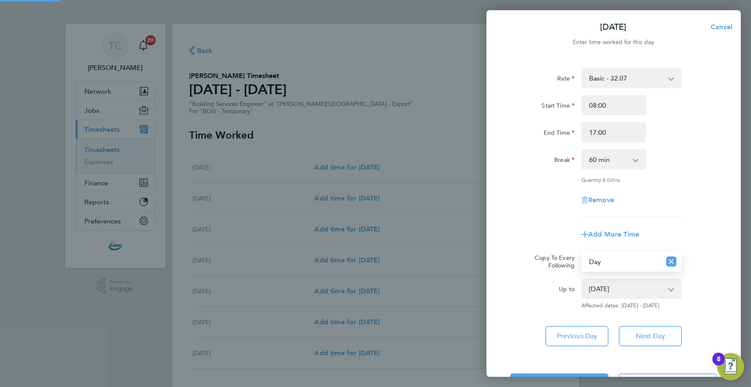
click at [613, 291] on select "[DATE] [DATE] [DATE] [DATE]" at bounding box center [626, 288] width 88 height 19
select select "[DATE]"
click at [582, 279] on select "[DATE] [DATE] [DATE] [DATE]" at bounding box center [626, 288] width 88 height 19
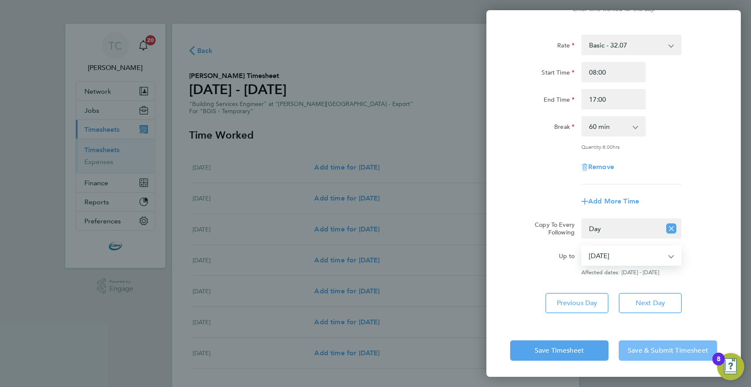
click at [642, 347] on span "Save & Submit Timesheet" at bounding box center [668, 351] width 81 height 8
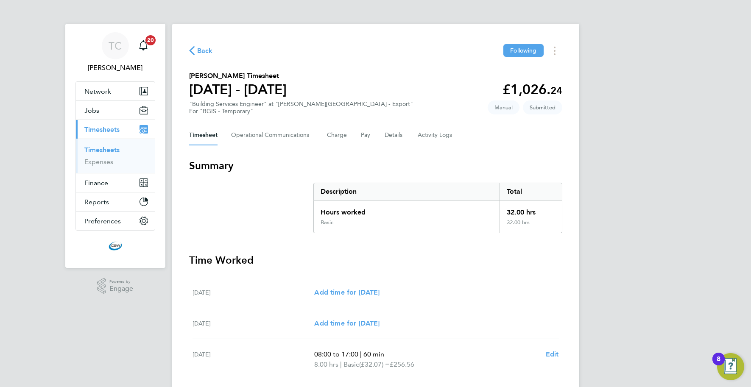
click at [201, 50] on span "Back" at bounding box center [205, 51] width 16 height 10
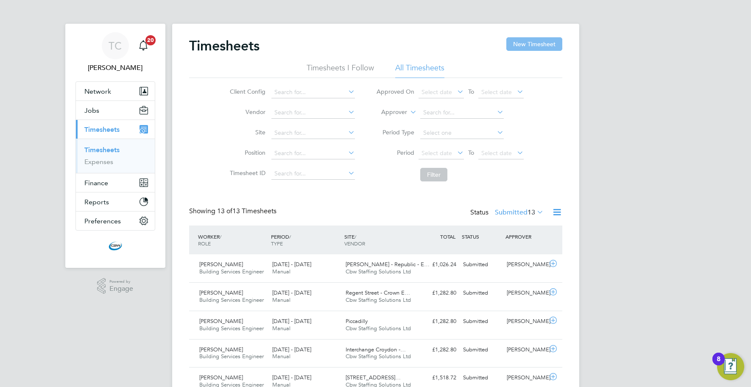
click at [540, 46] on button "New Timesheet" at bounding box center [534, 44] width 56 height 14
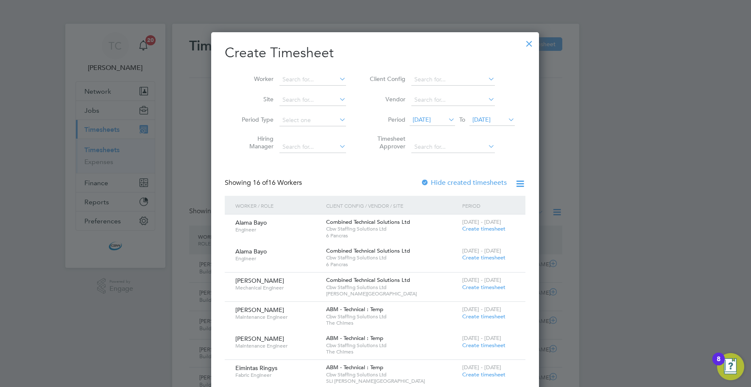
click at [491, 120] on span "19 Sep 2025" at bounding box center [481, 120] width 18 height 8
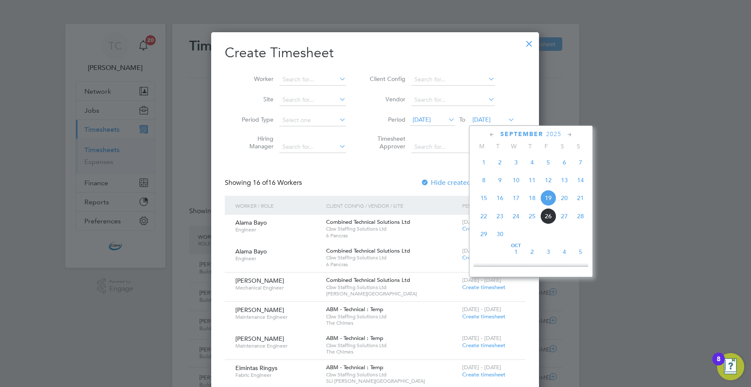
click at [548, 216] on span "26" at bounding box center [548, 216] width 16 height 16
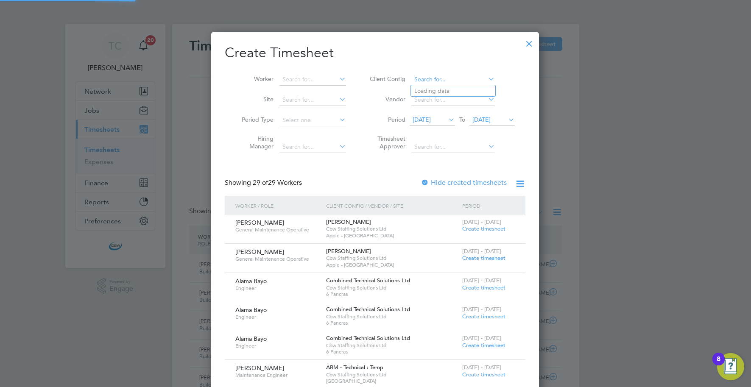
click at [455, 76] on input at bounding box center [453, 80] width 84 height 12
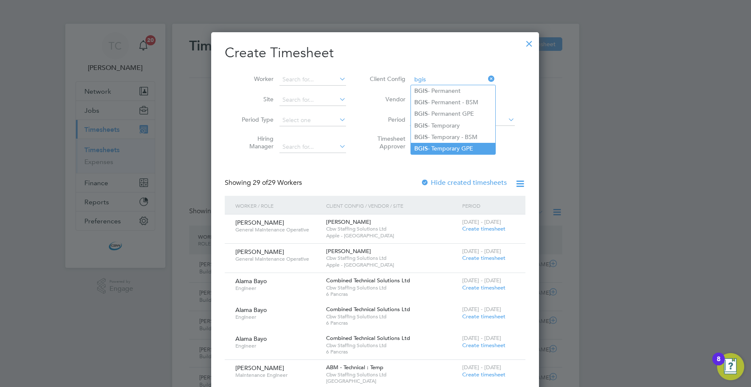
click at [440, 145] on li "BGIS - Temporary GPE" at bounding box center [453, 148] width 84 height 11
type input "BGIS - Temporary GPE"
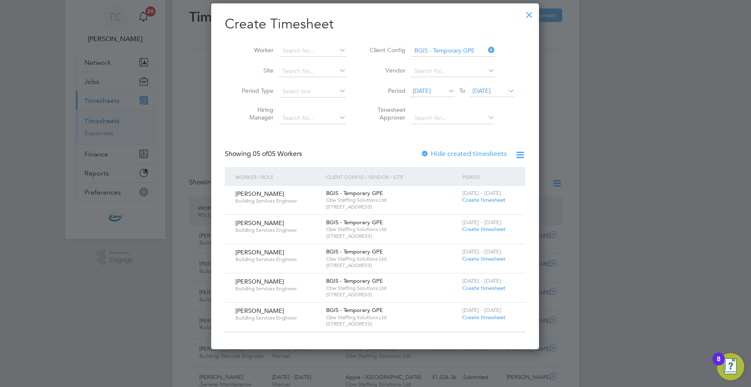
click at [480, 259] on span "Create timesheet" at bounding box center [483, 258] width 43 height 7
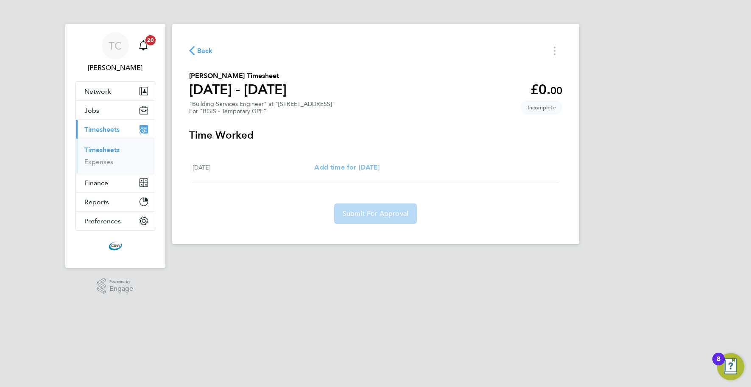
click at [379, 164] on span "Add time for Tue 23 Sep" at bounding box center [346, 167] width 65 height 8
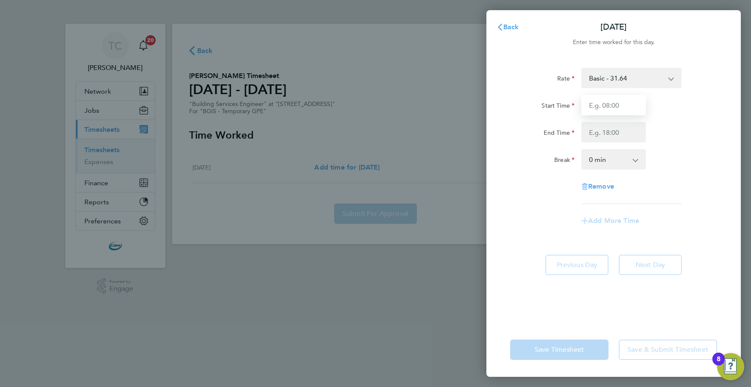
click at [602, 107] on input "Start Time" at bounding box center [613, 105] width 64 height 20
type input "09:30"
click at [612, 132] on input "End Time" at bounding box center [613, 132] width 64 height 20
type input "19:00"
click at [629, 323] on div "Save Timesheet Save & Submit Timesheet" at bounding box center [613, 350] width 254 height 54
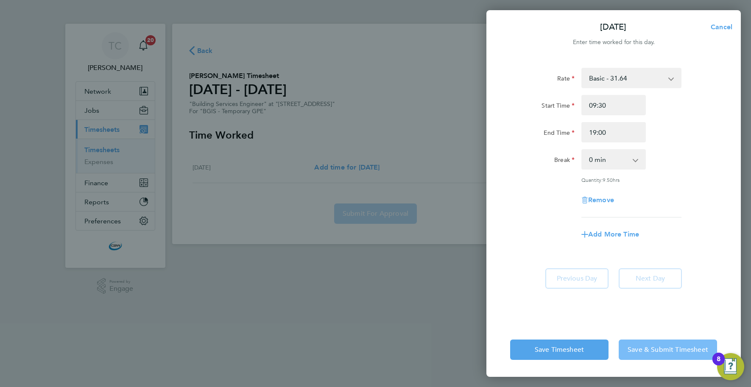
click at [640, 346] on span "Save & Submit Timesheet" at bounding box center [668, 350] width 81 height 8
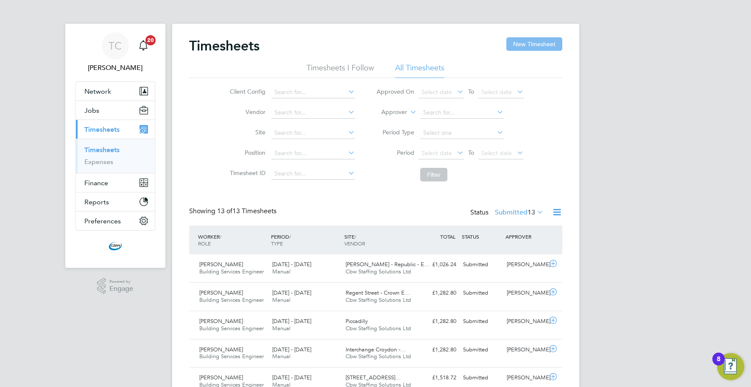
click at [531, 45] on button "New Timesheet" at bounding box center [534, 44] width 56 height 14
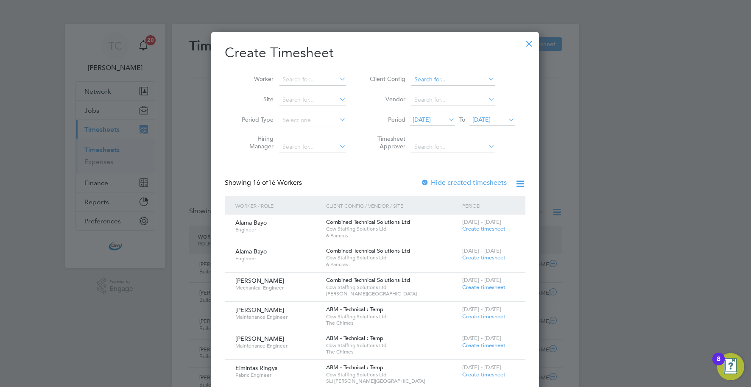
click at [442, 80] on input at bounding box center [453, 80] width 84 height 12
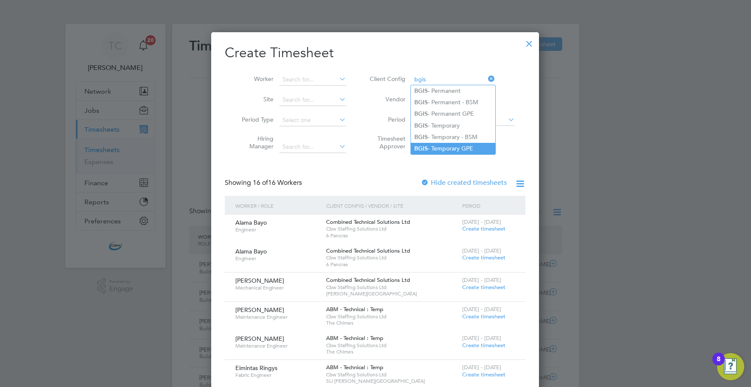
click at [430, 147] on li "BGIS - Temporary GPE" at bounding box center [453, 148] width 84 height 11
type input "BGIS - Temporary GPE"
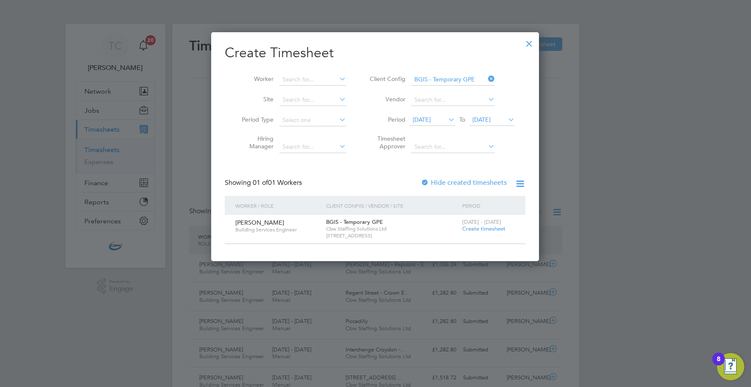
click at [489, 122] on span "19 Sep 2025" at bounding box center [481, 120] width 18 height 8
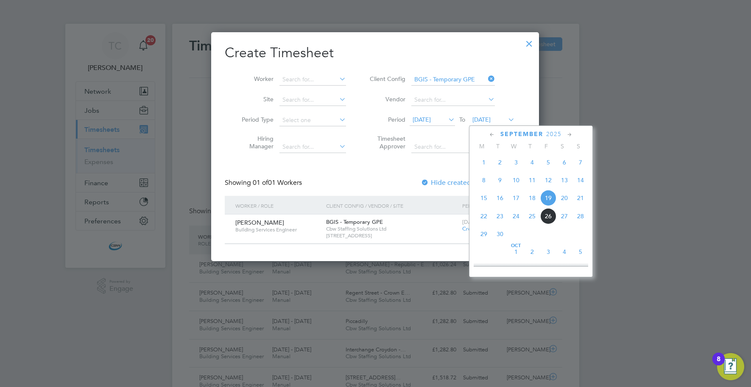
click at [545, 217] on span "26" at bounding box center [548, 216] width 16 height 16
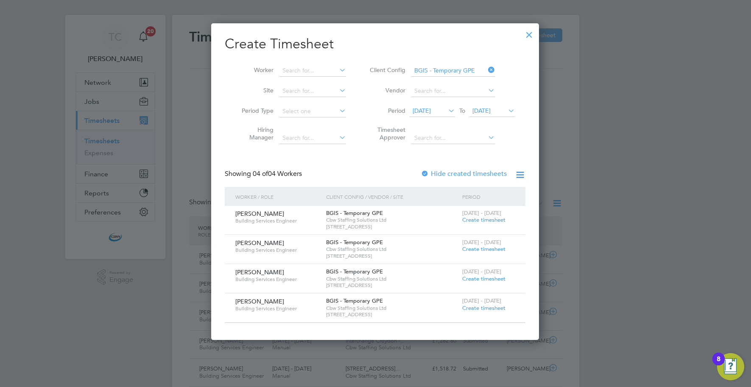
click at [467, 306] on span "Create timesheet" at bounding box center [483, 308] width 43 height 7
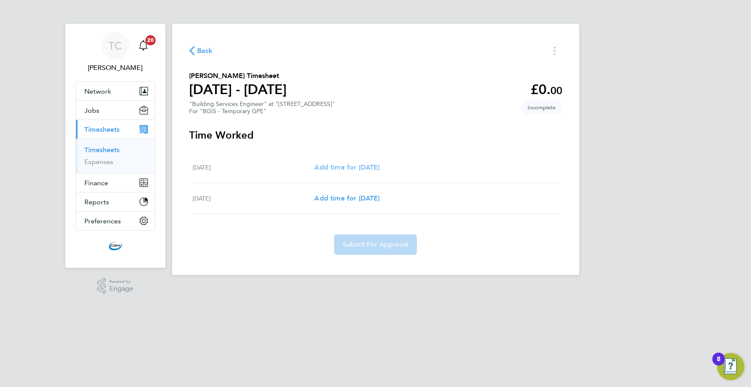
click at [354, 168] on span "Add time for Thu 25 Sep" at bounding box center [346, 167] width 65 height 8
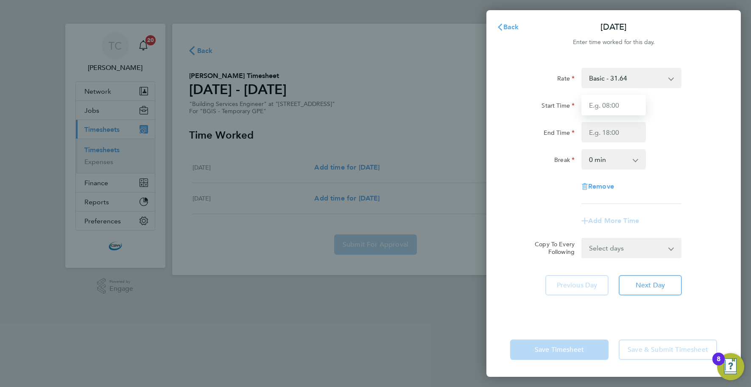
click at [604, 110] on input "Start Time" at bounding box center [613, 105] width 64 height 20
type input "09:00"
click at [591, 135] on input "End Time" at bounding box center [613, 132] width 64 height 20
type input "19:00"
click at [612, 159] on select "0 min 15 min 30 min 45 min 60 min 75 min 90 min" at bounding box center [608, 159] width 53 height 19
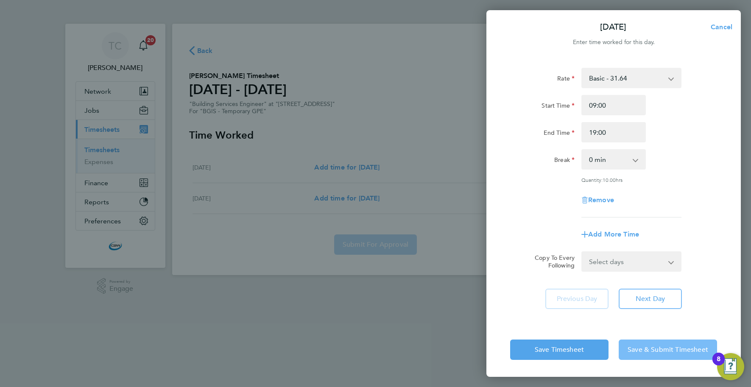
click at [643, 346] on span "Save & Submit Timesheet" at bounding box center [668, 350] width 81 height 8
